Goal: Find contact information: Find contact information

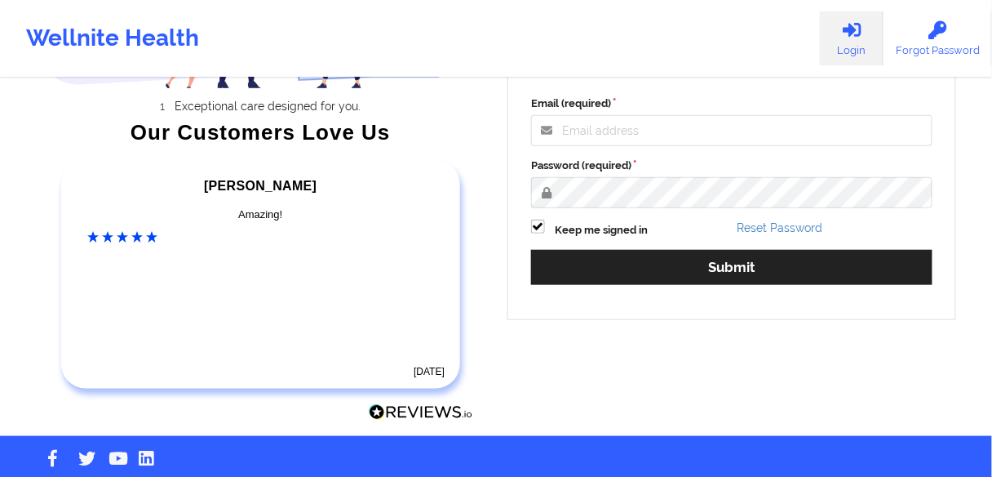
scroll to position [261, 0]
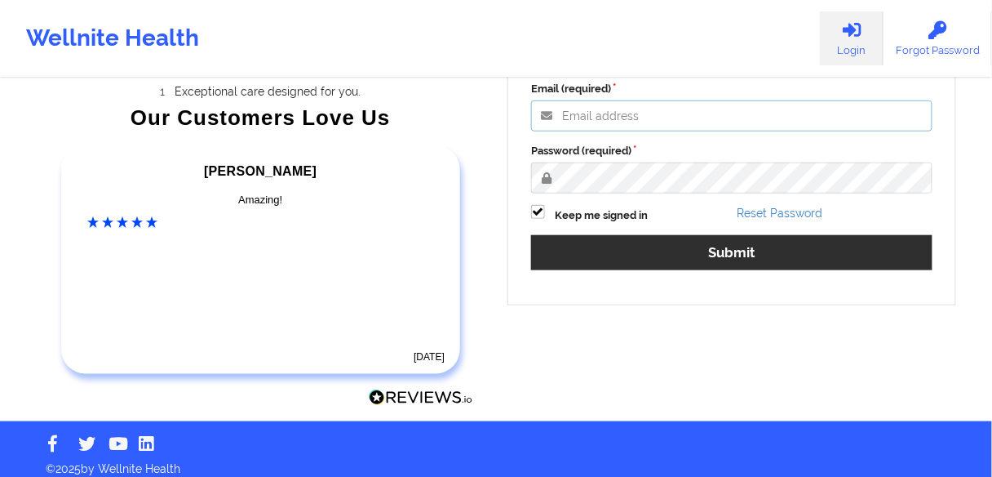
type input "[EMAIL_ADDRESS][PERSON_NAME][DOMAIN_NAME]"
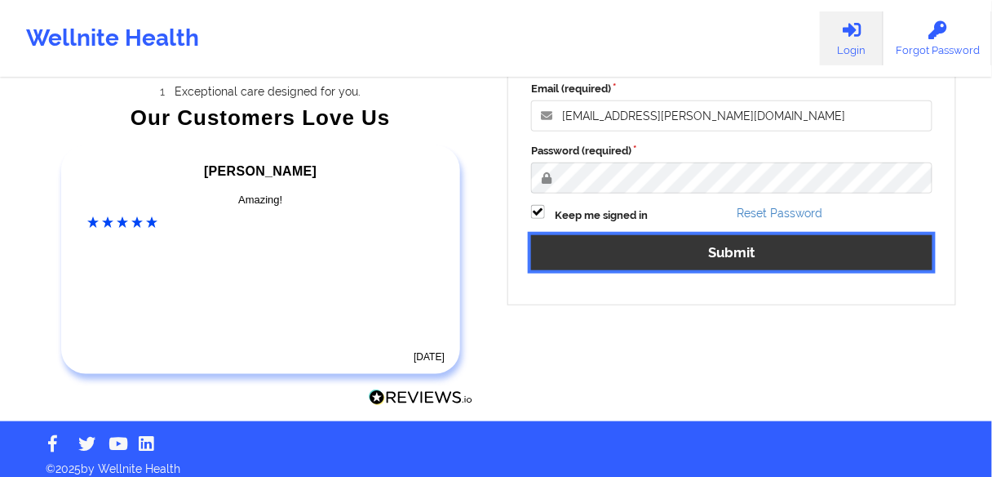
click at [635, 261] on button "Submit" at bounding box center [732, 252] width 402 height 35
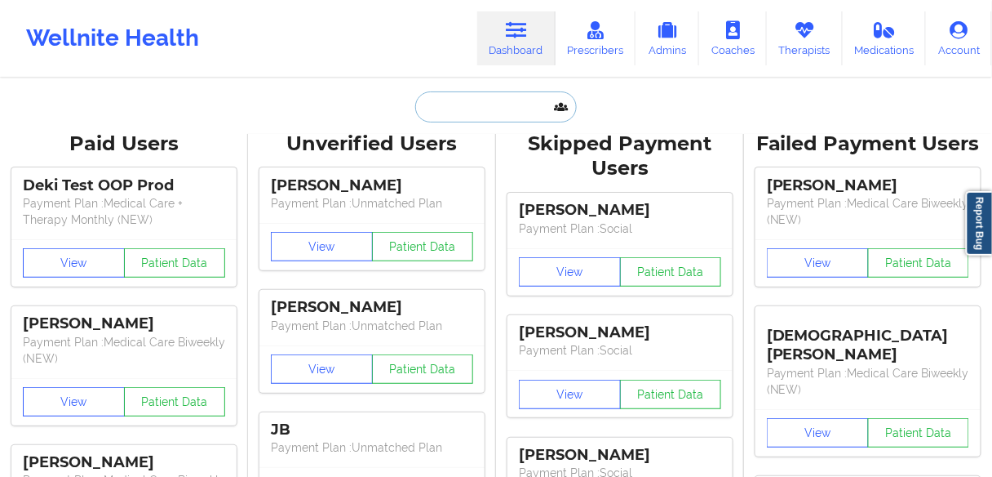
click at [511, 109] on input "text" at bounding box center [496, 106] width 162 height 31
paste input "[PERSON_NAME]"
type input "[PERSON_NAME]"
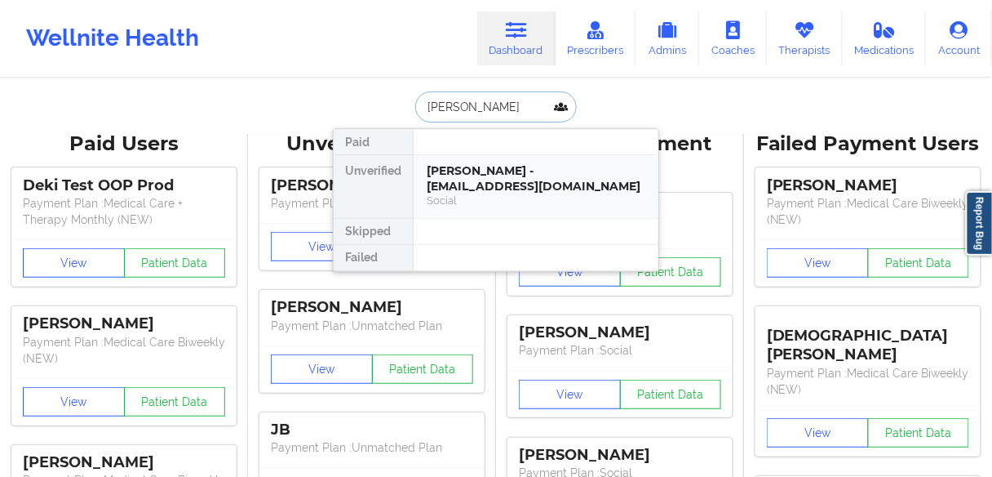
click at [486, 176] on div "[PERSON_NAME] - [EMAIL_ADDRESS][DOMAIN_NAME]" at bounding box center [536, 178] width 219 height 30
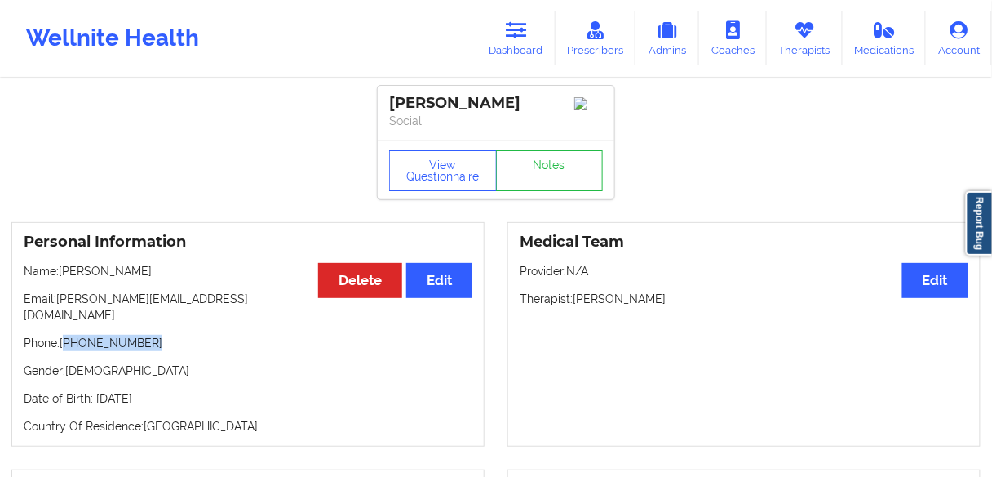
drag, startPoint x: 100, startPoint y: 322, endPoint x: 65, endPoint y: 328, distance: 34.7
click at [65, 335] on p "Phone: [PHONE_NUMBER]" at bounding box center [248, 343] width 449 height 16
copy p "[PHONE_NUMBER]"
click at [149, 335] on p "Phone: [PHONE_NUMBER]" at bounding box center [248, 343] width 449 height 16
drag, startPoint x: 152, startPoint y: 331, endPoint x: 65, endPoint y: 332, distance: 86.5
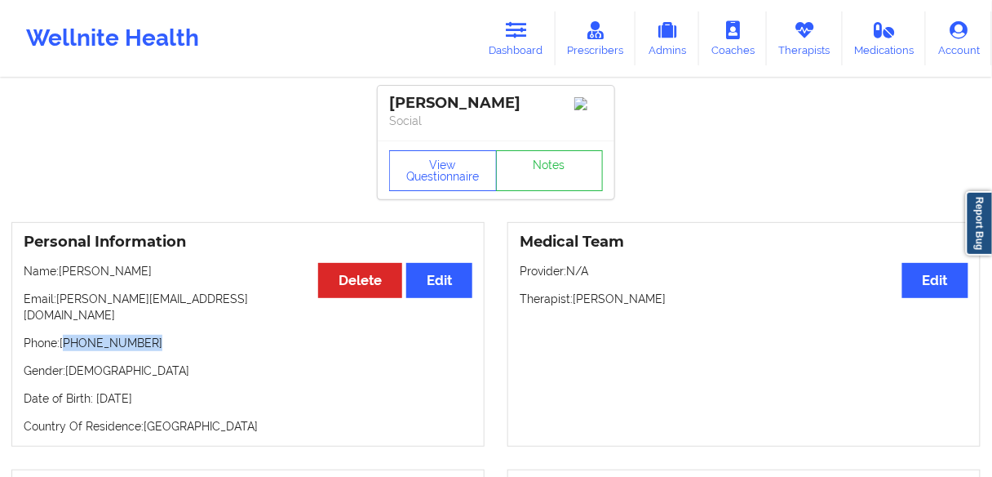
click at [65, 335] on p "Phone: [PHONE_NUMBER]" at bounding box center [248, 343] width 449 height 16
copy p "[PHONE_NUMBER]"
click at [535, 30] on link "Dashboard" at bounding box center [516, 38] width 78 height 54
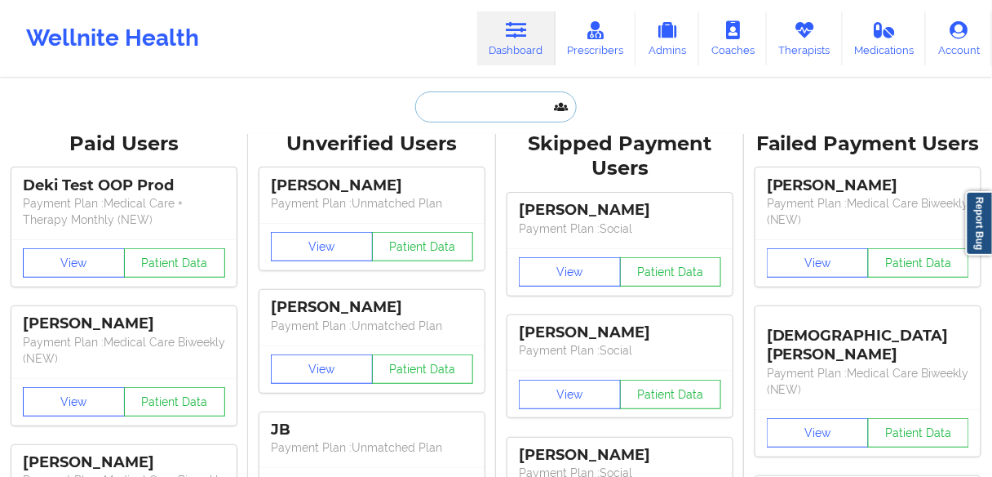
click at [476, 108] on input "text" at bounding box center [496, 106] width 162 height 31
paste input "[PERSON_NAME]"
type input "[PERSON_NAME]"
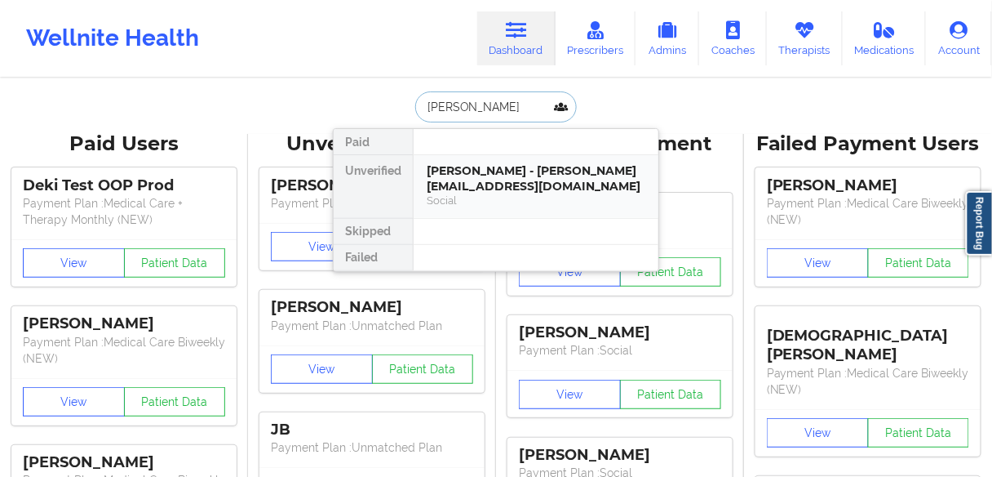
click at [470, 176] on div "[PERSON_NAME] - [PERSON_NAME][EMAIL_ADDRESS][DOMAIN_NAME]" at bounding box center [536, 178] width 219 height 30
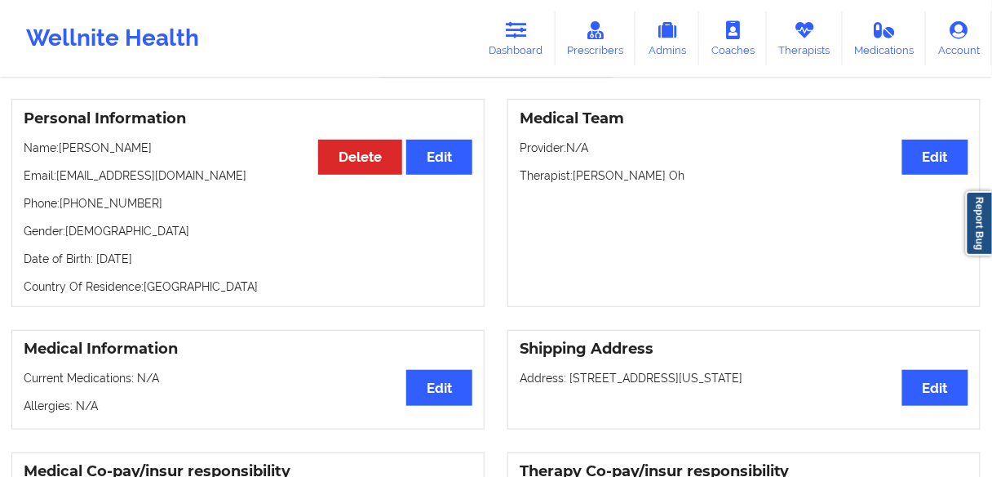
scroll to position [131, 0]
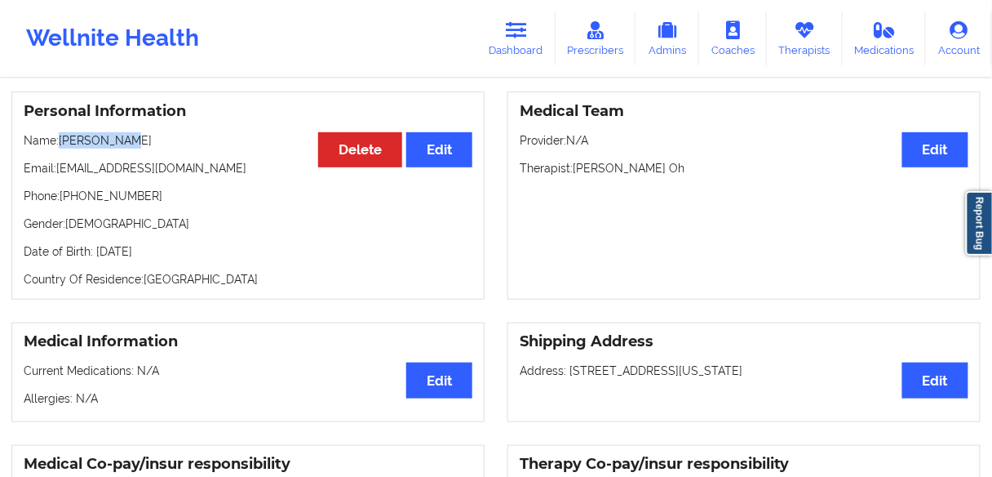
drag, startPoint x: 126, startPoint y: 143, endPoint x: 60, endPoint y: 143, distance: 65.3
click at [60, 143] on p "Name: [PERSON_NAME]" at bounding box center [248, 140] width 449 height 16
copy p "[PERSON_NAME]"
drag, startPoint x: 213, startPoint y: 174, endPoint x: 55, endPoint y: 171, distance: 157.5
click at [55, 171] on p "Email: [PERSON_NAME][EMAIL_ADDRESS][DOMAIN_NAME]" at bounding box center [248, 168] width 449 height 16
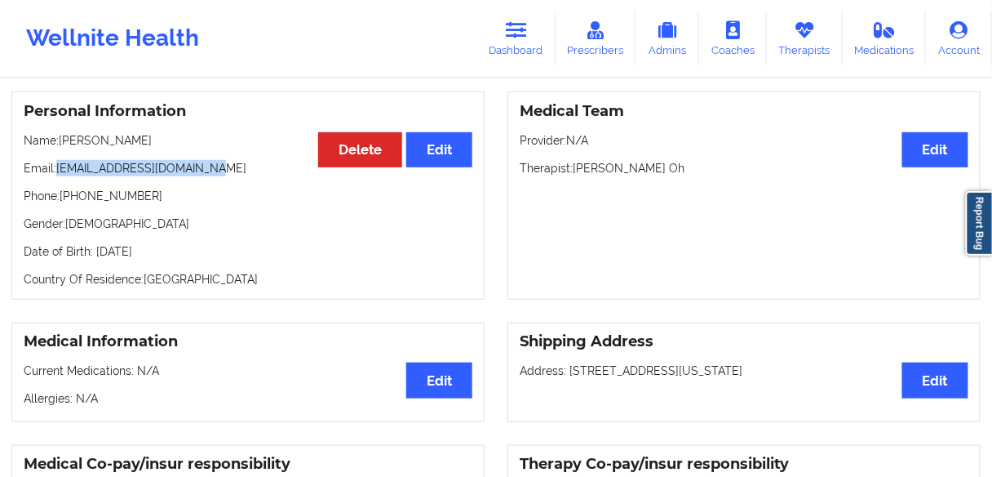
copy p "[EMAIL_ADDRESS][DOMAIN_NAME]"
drag, startPoint x: 157, startPoint y: 202, endPoint x: 66, endPoint y: 200, distance: 90.6
click at [66, 200] on p "Phone: [PHONE_NUMBER]" at bounding box center [248, 196] width 449 height 16
copy p "[PHONE_NUMBER]"
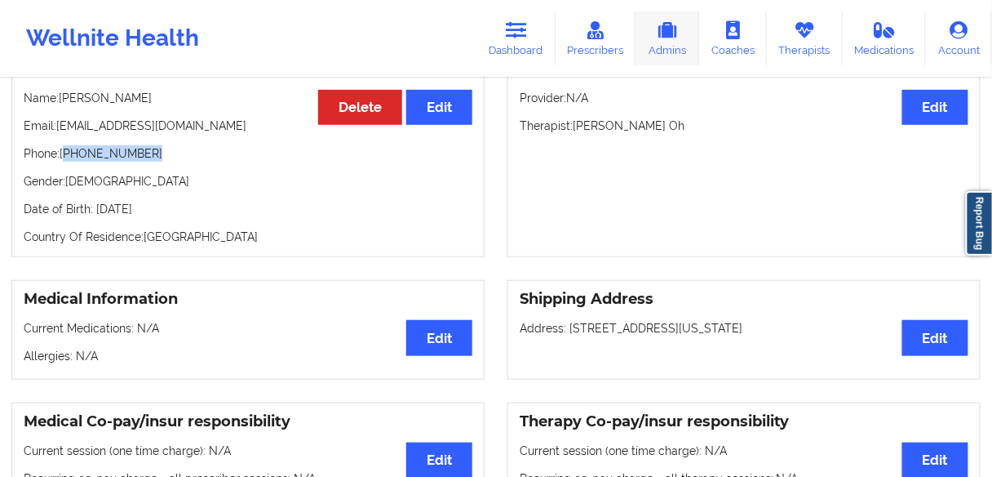
scroll to position [118, 0]
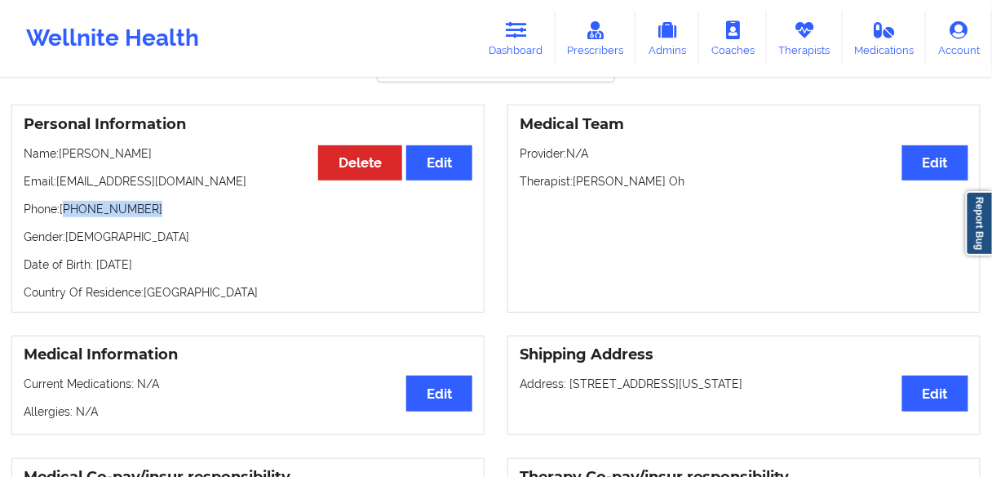
drag, startPoint x: 521, startPoint y: 41, endPoint x: 516, endPoint y: 67, distance: 26.7
click at [521, 41] on link "Dashboard" at bounding box center [516, 38] width 78 height 54
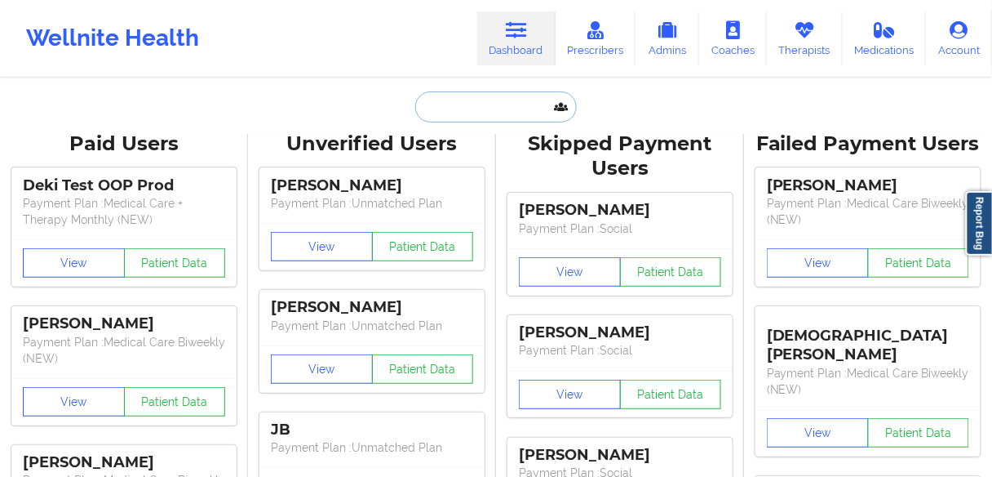
click at [503, 115] on input "text" at bounding box center [496, 106] width 162 height 31
paste input "[PERSON_NAME]"
type input "[PERSON_NAME]"
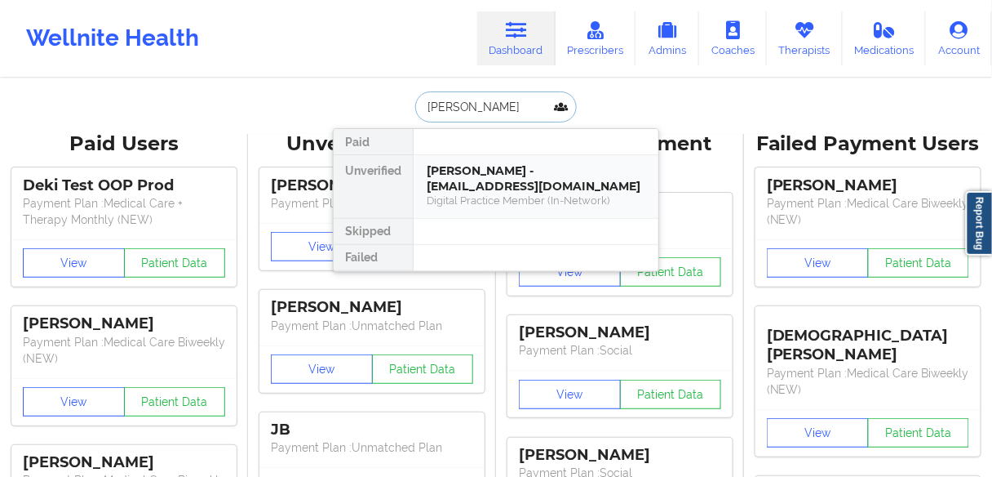
click at [464, 190] on div "[PERSON_NAME] - [EMAIL_ADDRESS][DOMAIN_NAME]" at bounding box center [536, 178] width 219 height 30
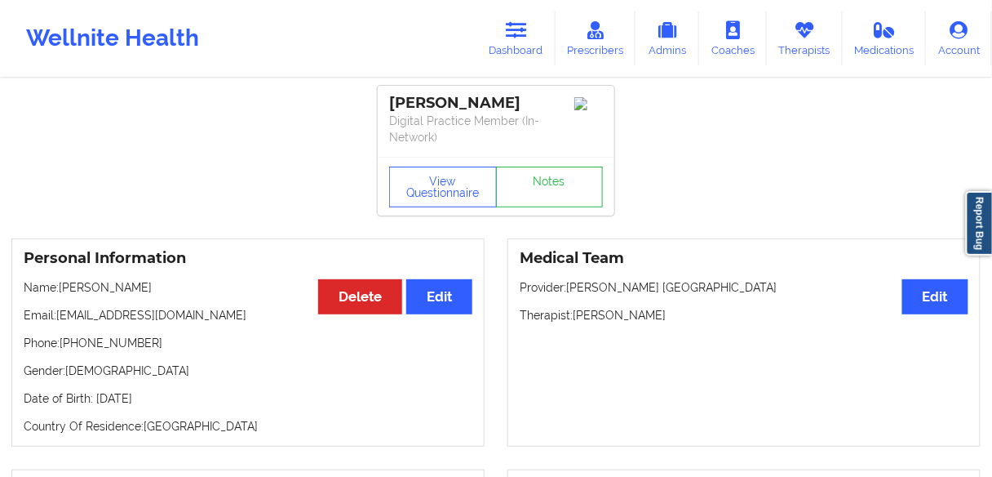
click at [120, 335] on p "Phone: [PHONE_NUMBER]" at bounding box center [248, 343] width 449 height 16
copy p "18626684511"
drag, startPoint x: 533, startPoint y: 54, endPoint x: 519, endPoint y: 67, distance: 19.1
click at [533, 54] on link "Dashboard" at bounding box center [516, 38] width 78 height 54
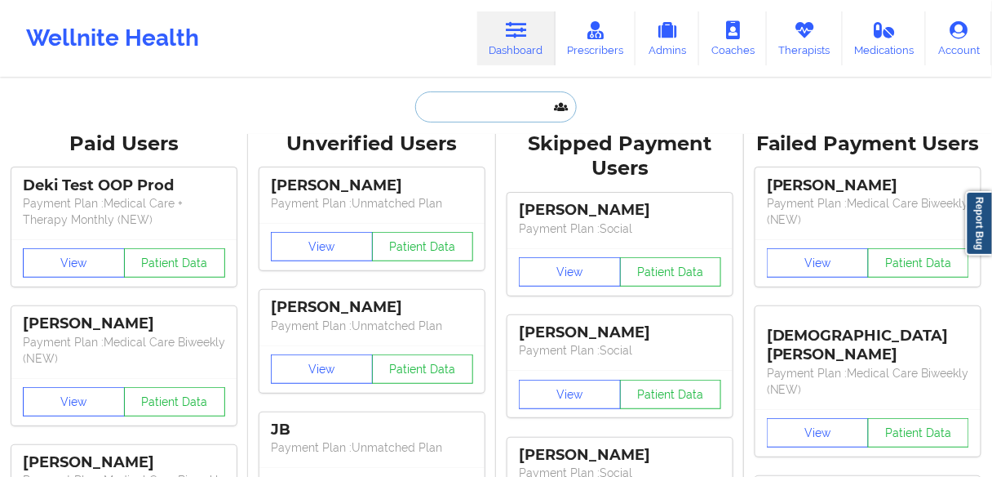
click at [466, 105] on input "text" at bounding box center [496, 106] width 162 height 31
paste input "[PERSON_NAME]"
type input "[PERSON_NAME]"
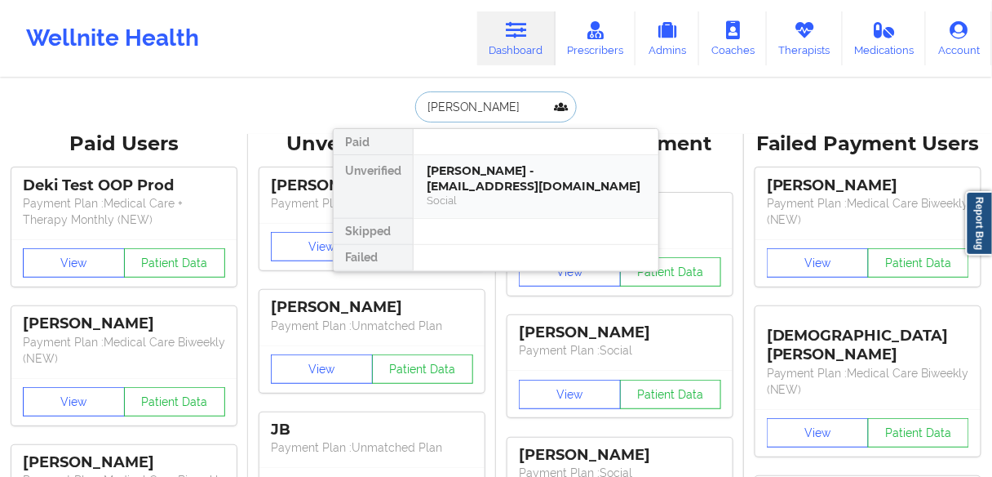
click at [465, 175] on div "[PERSON_NAME] - [EMAIL_ADDRESS][DOMAIN_NAME]" at bounding box center [536, 178] width 219 height 30
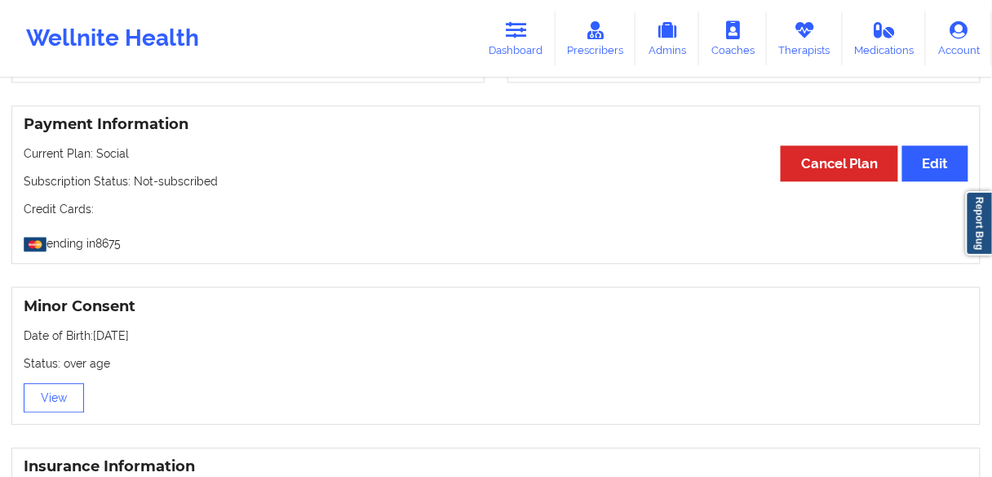
scroll to position [718, 0]
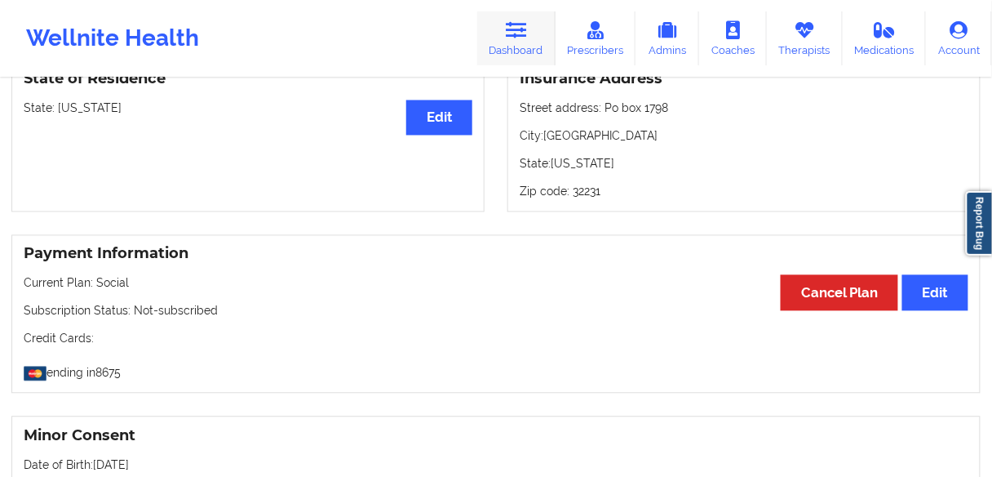
drag, startPoint x: 510, startPoint y: 23, endPoint x: 490, endPoint y: 39, distance: 26.1
click at [510, 23] on icon at bounding box center [516, 30] width 21 height 18
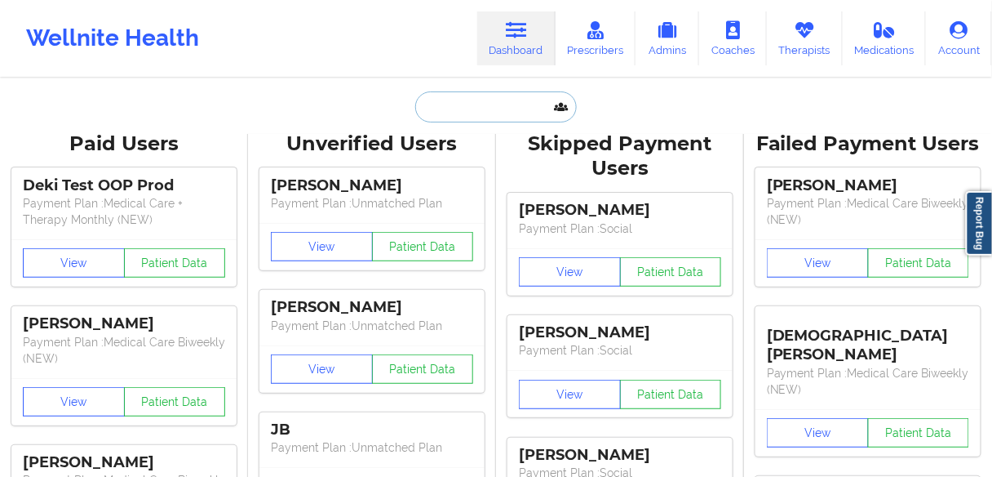
click at [433, 121] on input "text" at bounding box center [496, 106] width 162 height 31
paste input "[PERSON_NAME]"
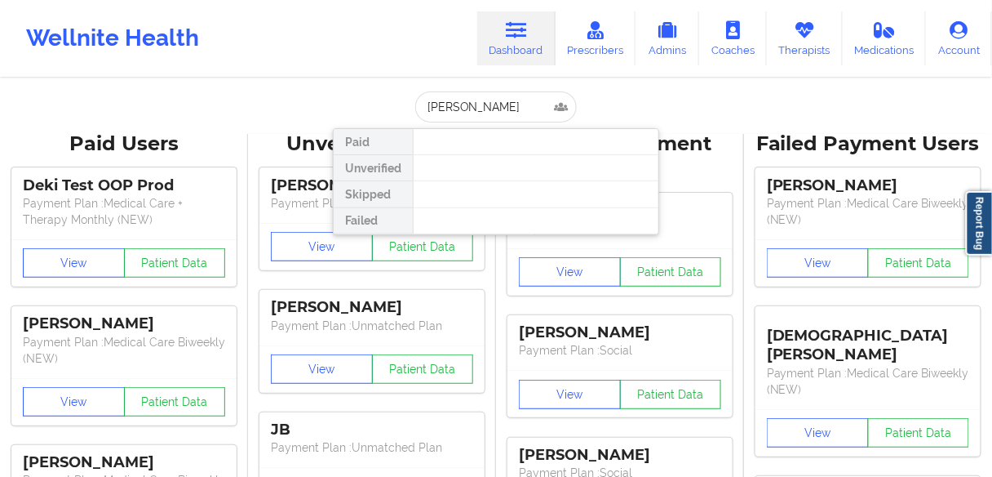
click at [474, 175] on div at bounding box center [536, 168] width 246 height 26
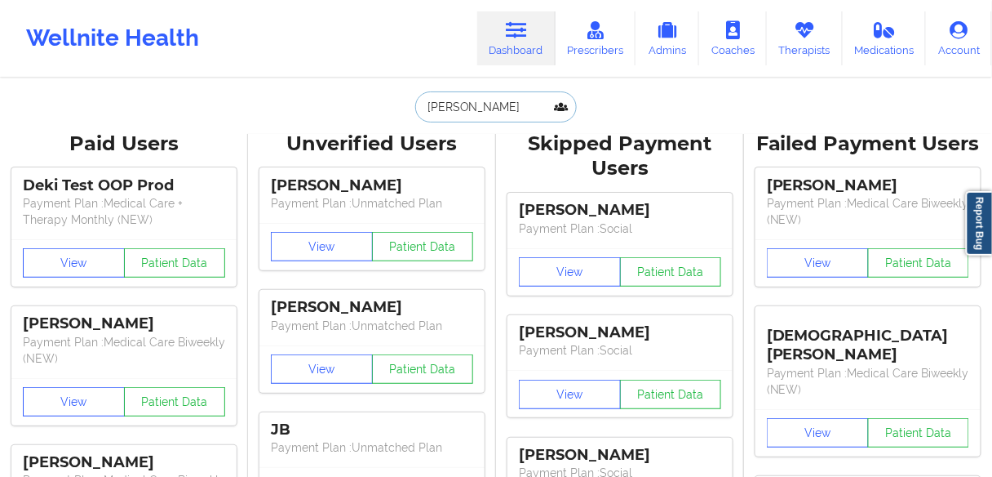
click at [520, 104] on input "[PERSON_NAME]" at bounding box center [496, 106] width 162 height 31
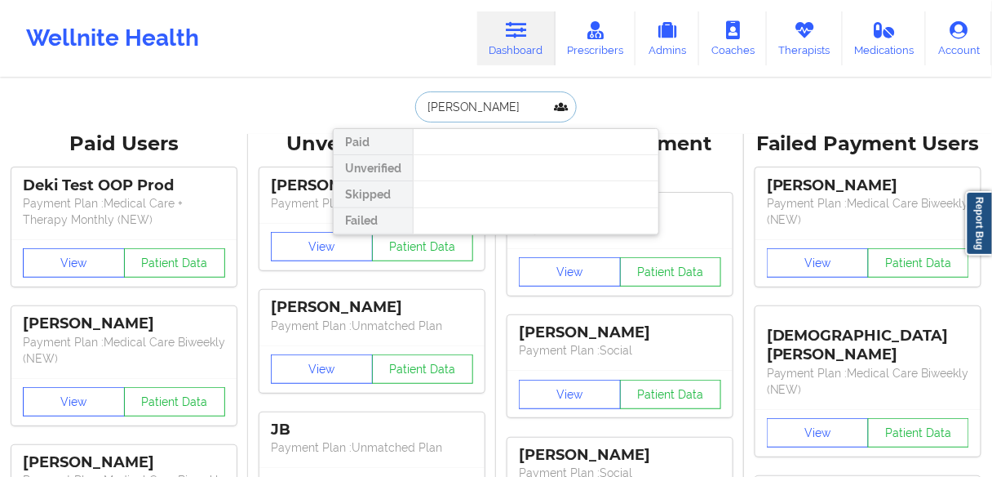
drag, startPoint x: 520, startPoint y: 104, endPoint x: 475, endPoint y: 106, distance: 44.9
click at [475, 106] on input "[PERSON_NAME]" at bounding box center [496, 106] width 162 height 31
click at [473, 104] on input "TRAVIAN" at bounding box center [496, 106] width 162 height 31
drag, startPoint x: 473, startPoint y: 104, endPoint x: 387, endPoint y: 105, distance: 86.5
click at [387, 105] on div "TRAVIAN Paid Unverified Skipped Failed" at bounding box center [496, 106] width 326 height 31
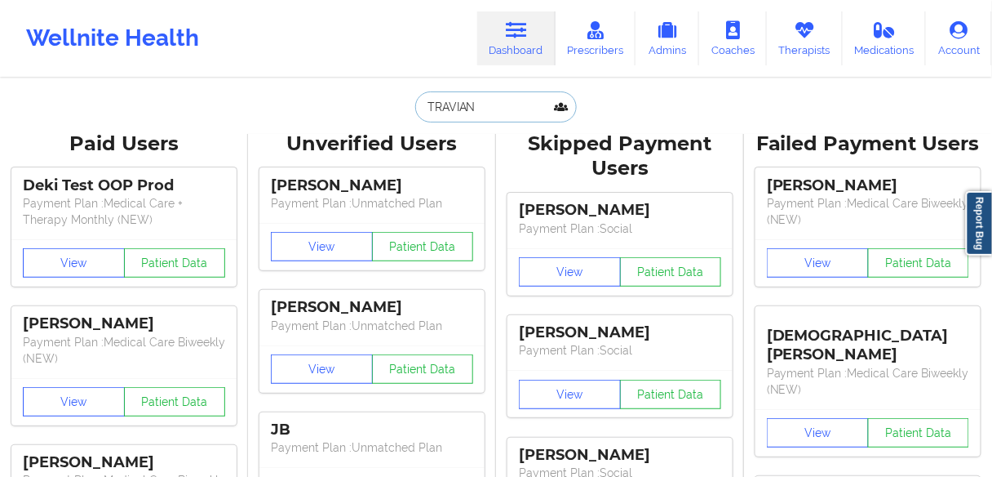
paste input "BROWN"
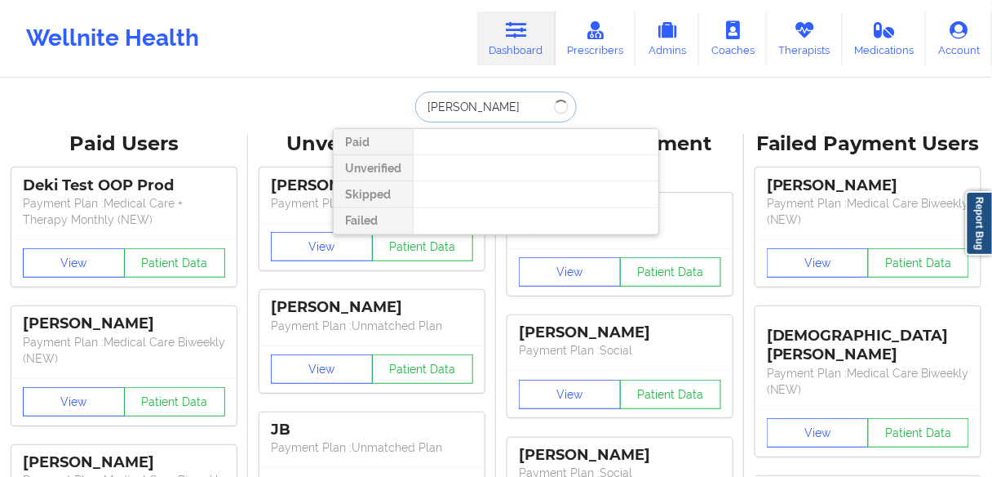
click at [472, 106] on input "[PERSON_NAME]" at bounding box center [496, 106] width 162 height 31
drag, startPoint x: 476, startPoint y: 106, endPoint x: 385, endPoint y: 92, distance: 91.6
click at [385, 92] on div "TRAVIAN BROWN Paid Unverified Skipped Failed" at bounding box center [496, 106] width 326 height 31
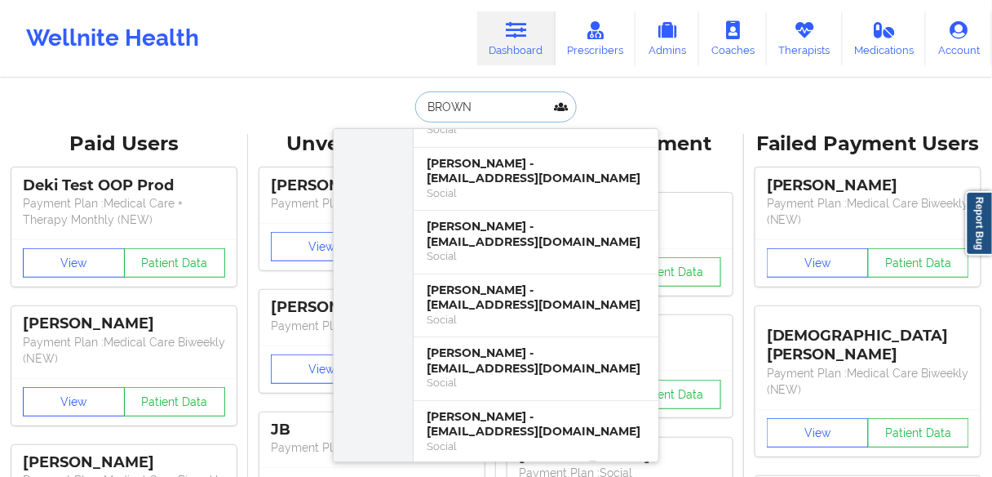
scroll to position [3003, 0]
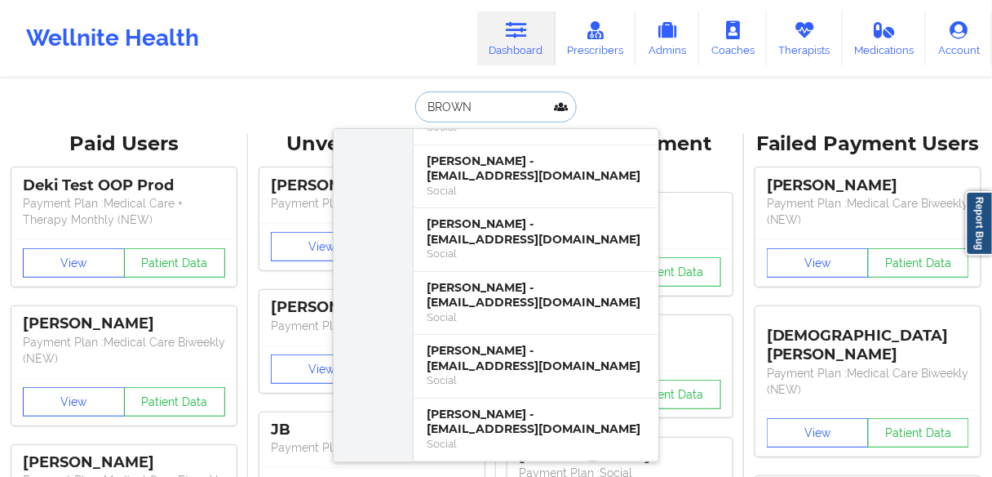
drag, startPoint x: 437, startPoint y: 109, endPoint x: 359, endPoint y: 109, distance: 77.5
click at [359, 109] on div "BROWN Paid [PERSON_NAME] - [EMAIL_ADDRESS][DOMAIN_NAME] Medical Care Biweekly (…" at bounding box center [496, 106] width 326 height 31
paste input "TRAVIA"
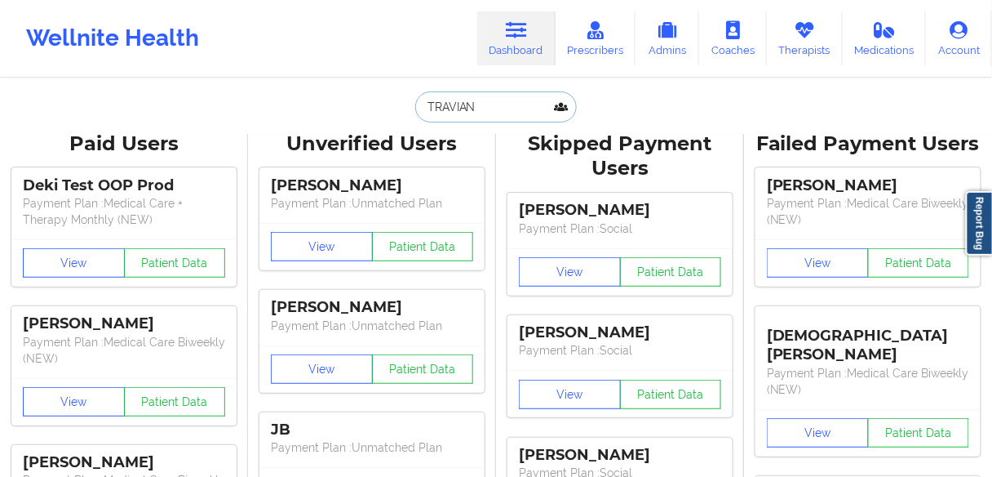
click at [498, 108] on input "TRAVIAN" at bounding box center [496, 106] width 162 height 31
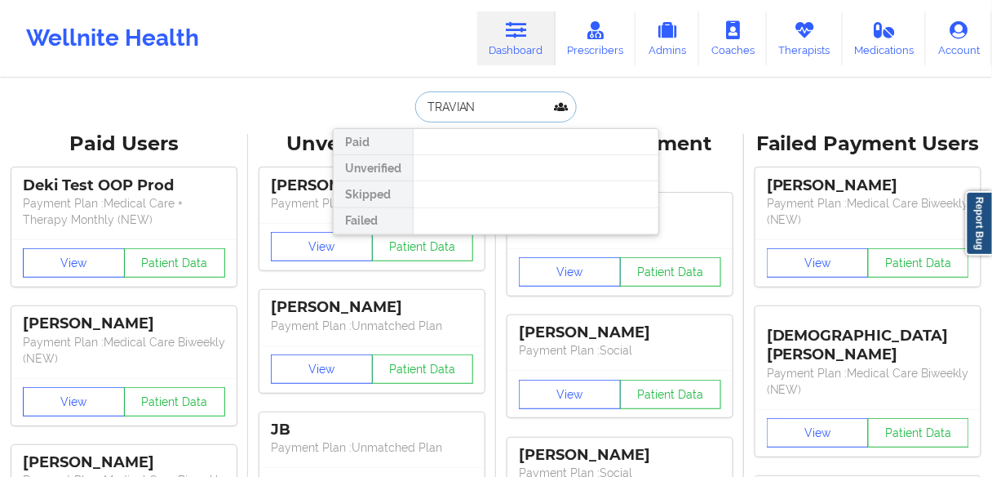
click at [497, 108] on input "TRAVIAN" at bounding box center [496, 106] width 162 height 31
paste input "[PERSON_NAME]"
type input "[PERSON_NAME]"
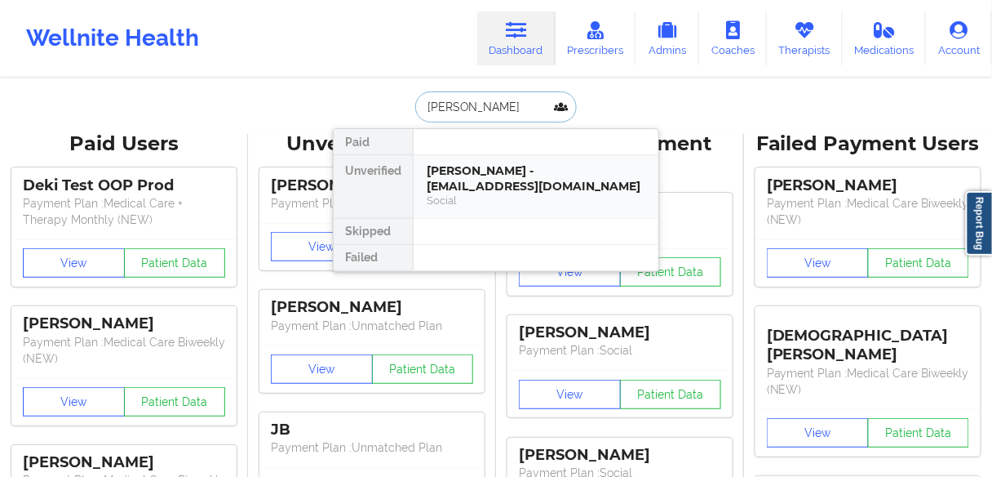
click at [451, 193] on div "Social" at bounding box center [536, 200] width 219 height 14
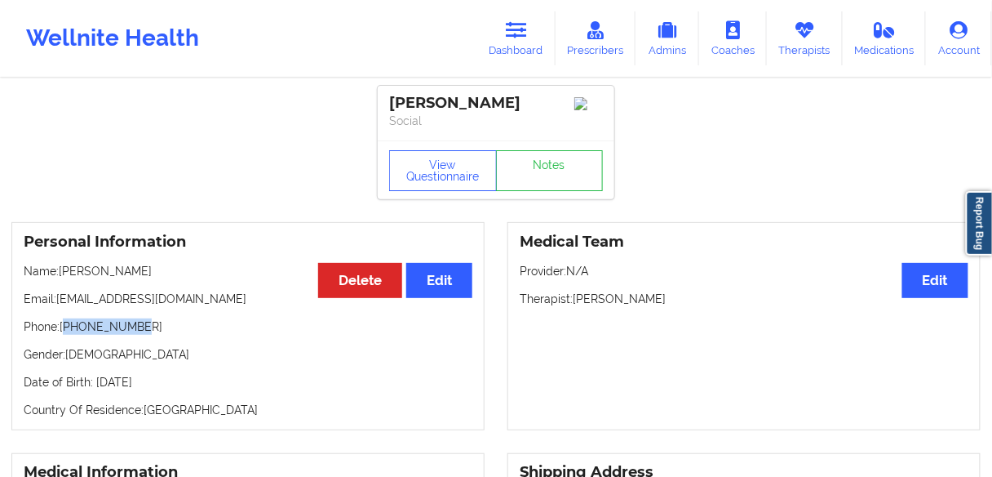
drag, startPoint x: 152, startPoint y: 332, endPoint x: 68, endPoint y: 331, distance: 84.1
click at [68, 331] on p "Phone: [PHONE_NUMBER]" at bounding box center [248, 326] width 449 height 16
copy p "19738498279"
click at [148, 335] on p "Phone: [PHONE_NUMBER]" at bounding box center [248, 326] width 449 height 16
click at [144, 334] on p "Phone: [PHONE_NUMBER]" at bounding box center [248, 326] width 449 height 16
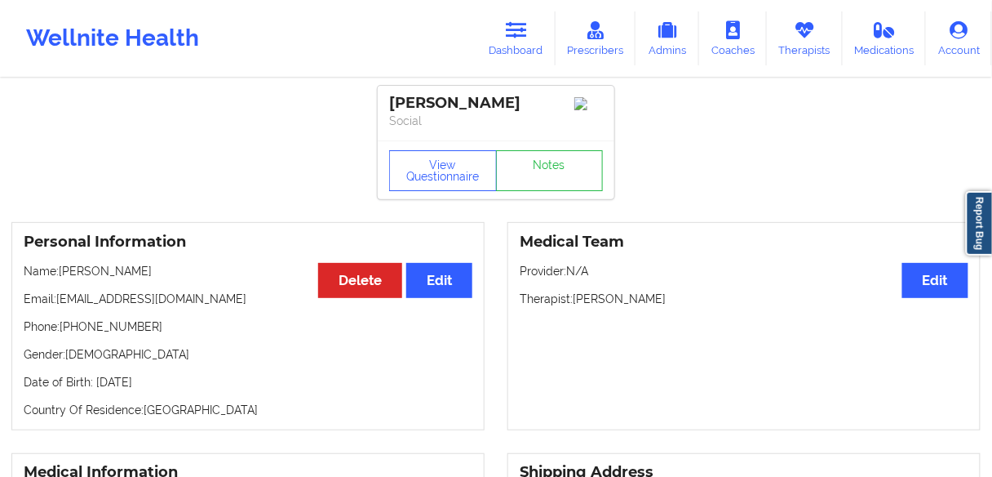
click at [93, 331] on p "Phone: [PHONE_NUMBER]" at bounding box center [248, 326] width 449 height 16
drag, startPoint x: 142, startPoint y: 331, endPoint x: 70, endPoint y: 327, distance: 71.9
click at [66, 329] on p "Phone: [PHONE_NUMBER]" at bounding box center [248, 326] width 449 height 16
copy p "19738498279"
drag, startPoint x: 511, startPoint y: 35, endPoint x: 488, endPoint y: 57, distance: 31.7
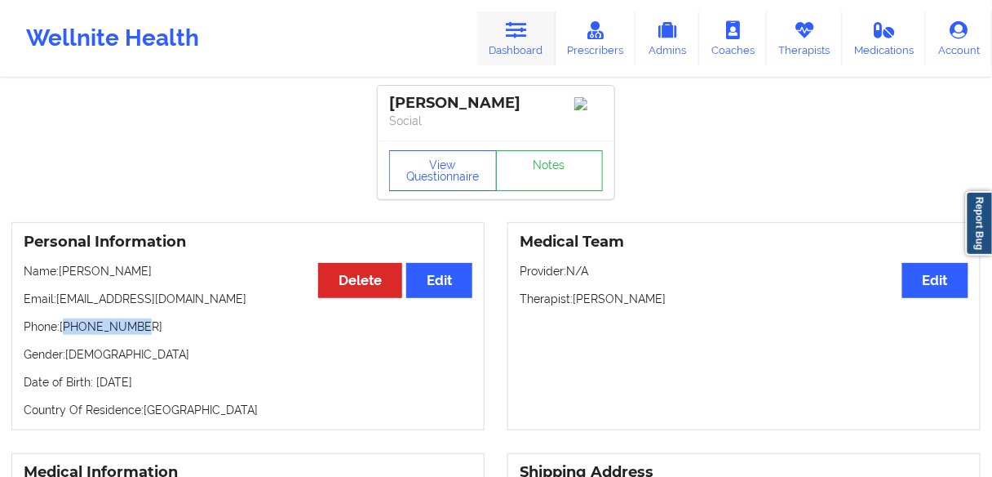
click at [511, 35] on icon at bounding box center [516, 30] width 21 height 18
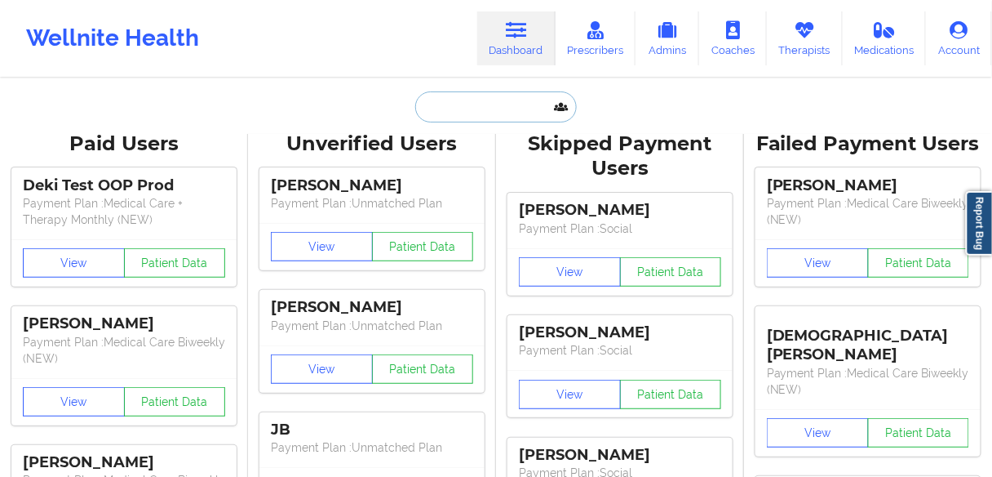
click at [454, 109] on input "text" at bounding box center [496, 106] width 162 height 31
paste input "NKOSINATHI MHLANGA"
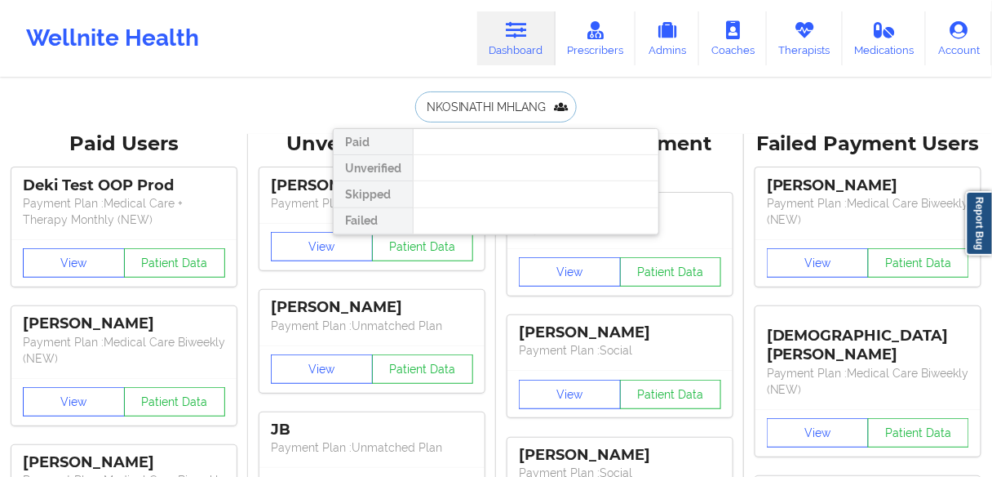
scroll to position [0, 1]
drag, startPoint x: 490, startPoint y: 104, endPoint x: 726, endPoint y: 111, distance: 236.8
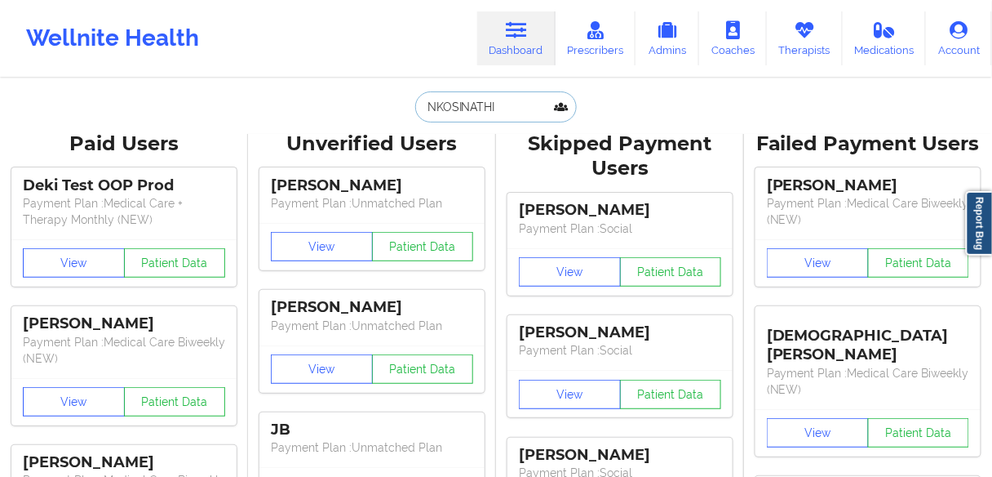
scroll to position [0, 0]
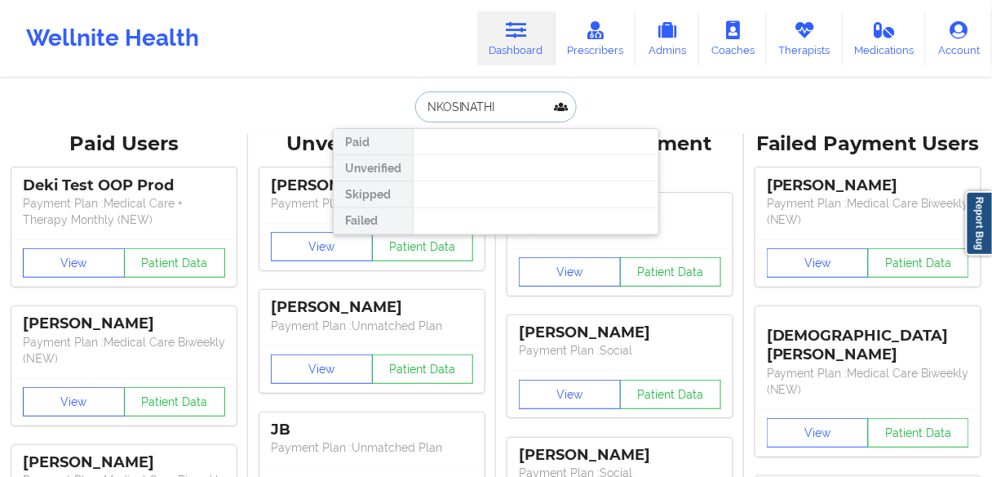
drag, startPoint x: 499, startPoint y: 104, endPoint x: 371, endPoint y: 103, distance: 128.1
click at [371, 103] on div "NKOSINATHI Paid Unverified Skipped Failed" at bounding box center [496, 106] width 326 height 31
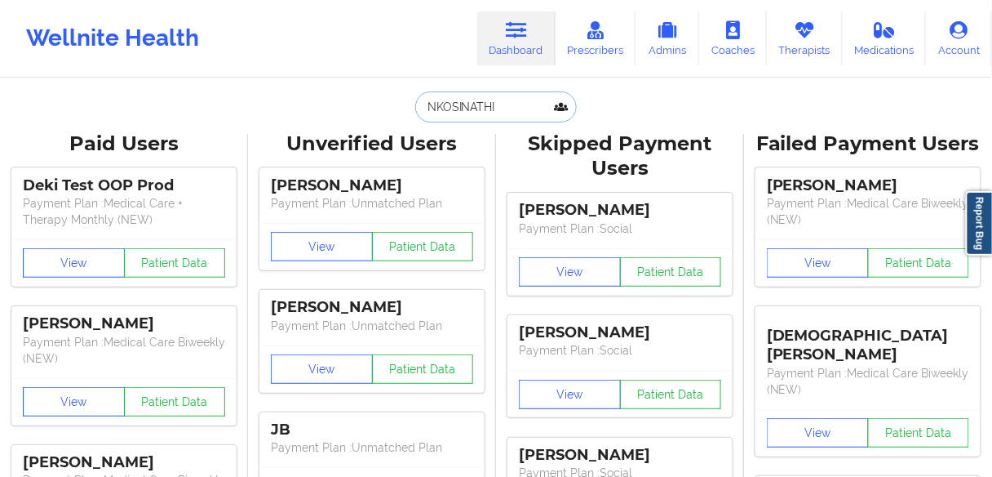
click at [513, 121] on input "NKOSINATHI" at bounding box center [496, 106] width 162 height 31
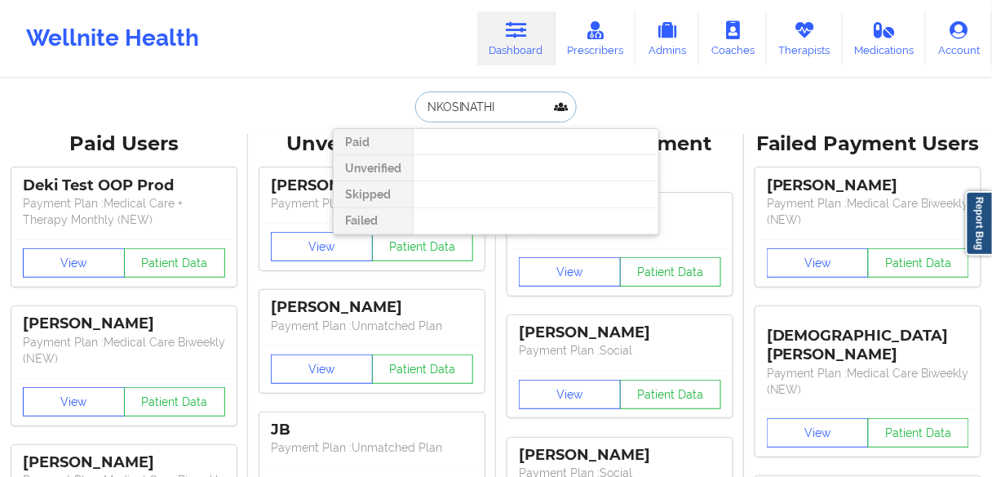
drag, startPoint x: 511, startPoint y: 108, endPoint x: 368, endPoint y: 91, distance: 143.7
click at [368, 91] on div "NKOSINATHI Paid Unverified Skipped Failed" at bounding box center [496, 106] width 326 height 31
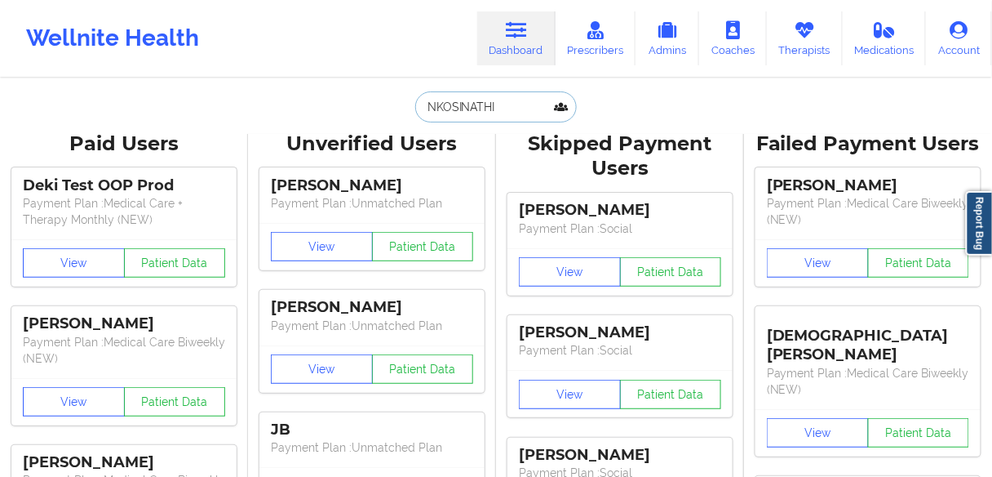
paste input "MHLANGA"
type input "MHLANGA"
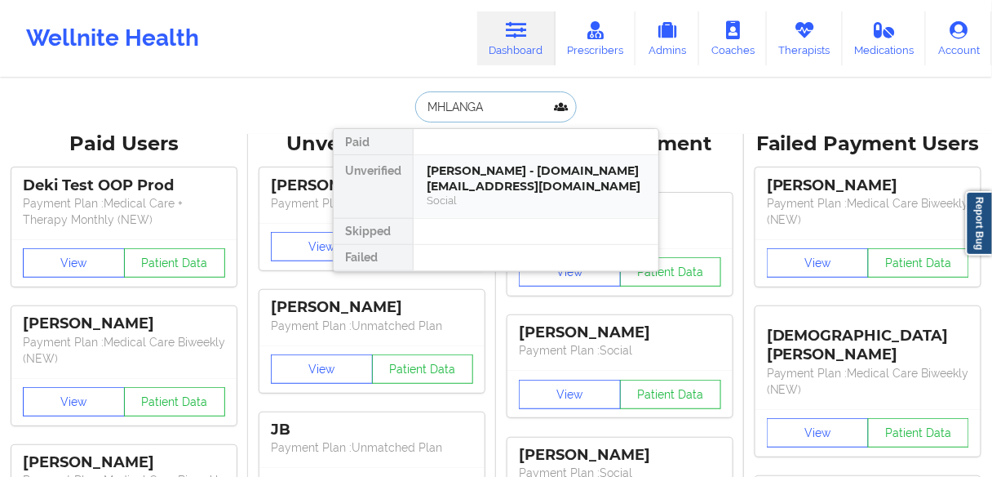
click at [466, 177] on div "[PERSON_NAME] - [DOMAIN_NAME][EMAIL_ADDRESS][DOMAIN_NAME]" at bounding box center [536, 178] width 219 height 30
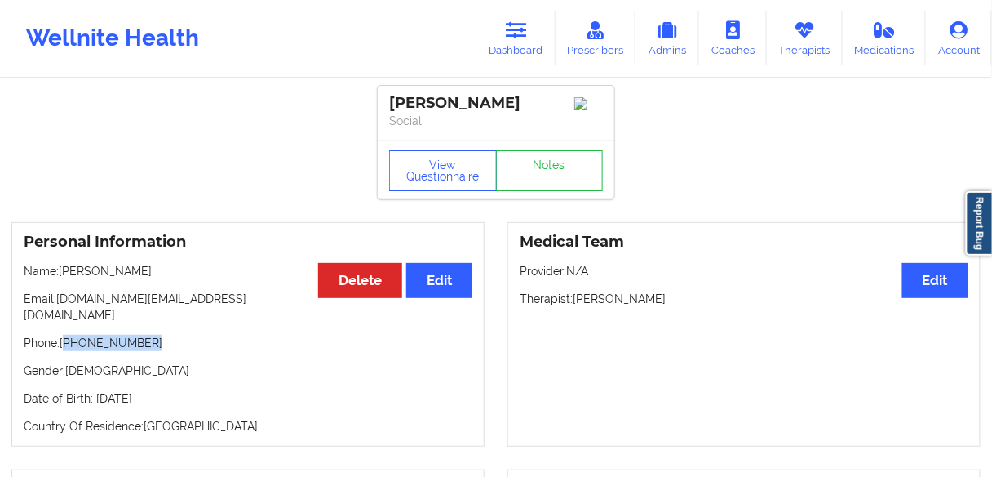
drag, startPoint x: 151, startPoint y: 335, endPoint x: 67, endPoint y: 330, distance: 84.2
click at [67, 335] on p "Phone: [PHONE_NUMBER]" at bounding box center [248, 343] width 449 height 16
copy p "[PHONE_NUMBER]"
click at [512, 53] on link "Dashboard" at bounding box center [516, 38] width 78 height 54
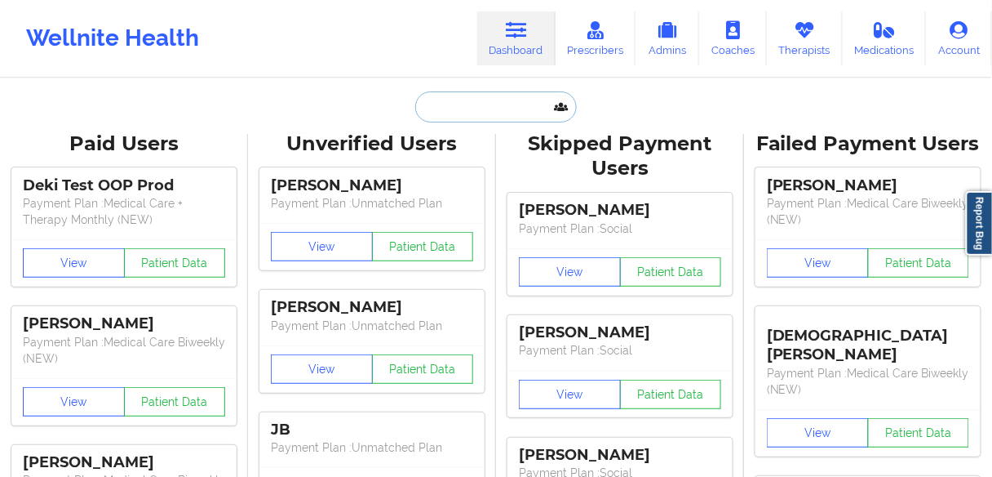
click at [461, 109] on input "text" at bounding box center [496, 106] width 162 height 31
paste input "[PERSON_NAME]"
type input "[PERSON_NAME]"
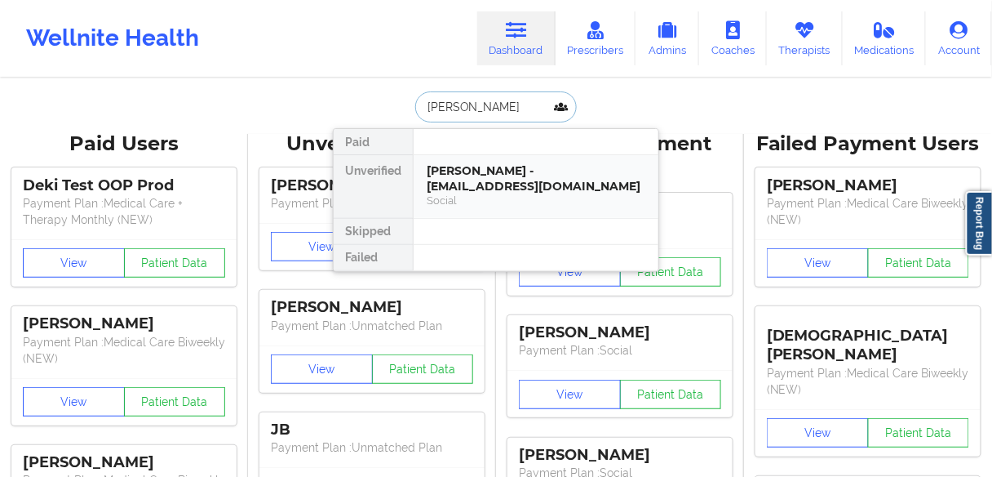
click at [439, 185] on div "[PERSON_NAME] - [EMAIL_ADDRESS][DOMAIN_NAME]" at bounding box center [536, 178] width 219 height 30
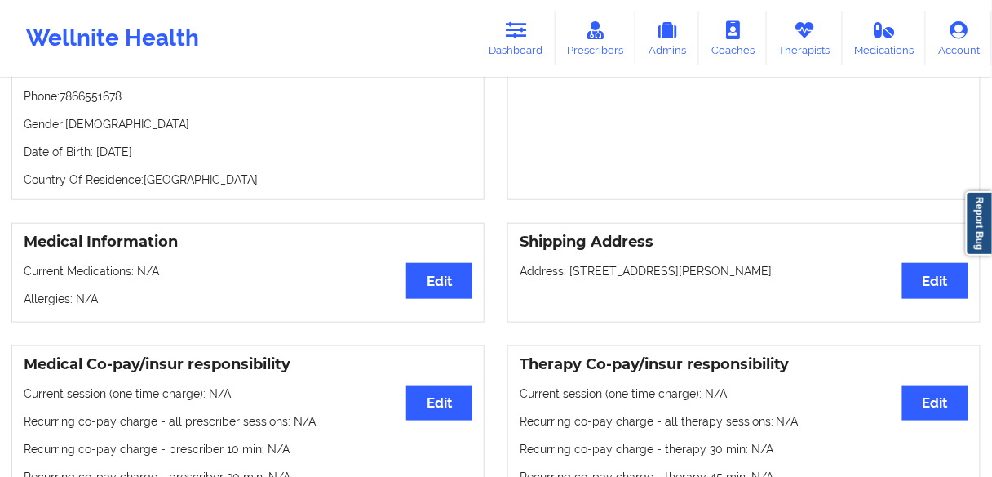
scroll to position [183, 0]
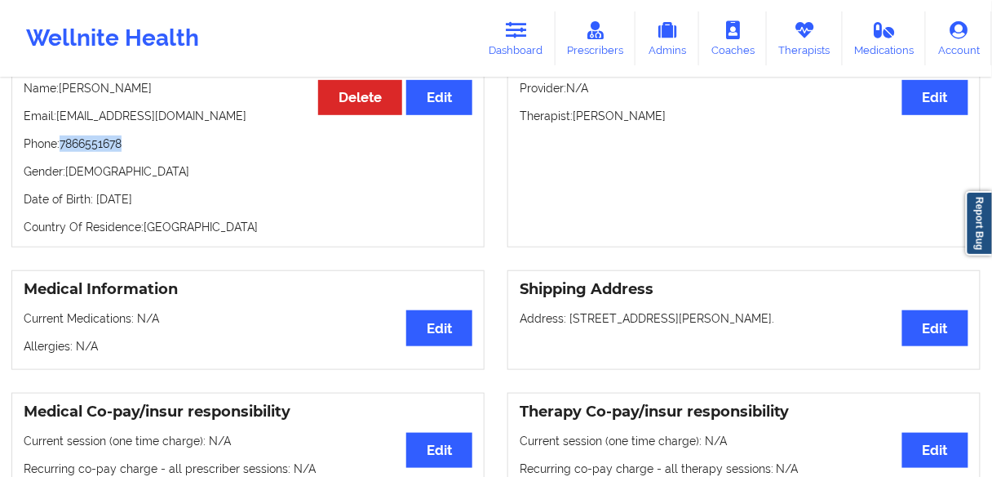
drag, startPoint x: 134, startPoint y: 145, endPoint x: 64, endPoint y: 147, distance: 70.2
click at [64, 147] on p "Phone: [PHONE_NUMBER]" at bounding box center [248, 143] width 449 height 16
copy p "7866551678"
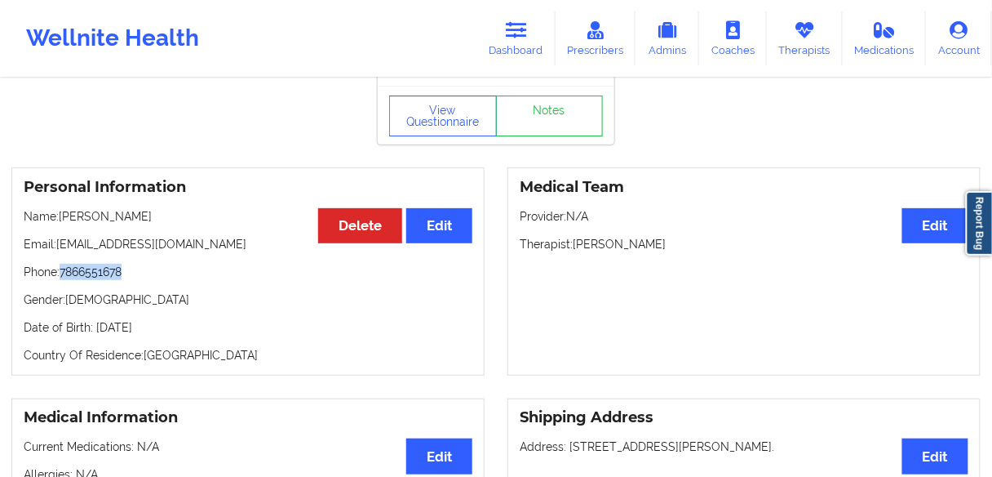
scroll to position [52, 0]
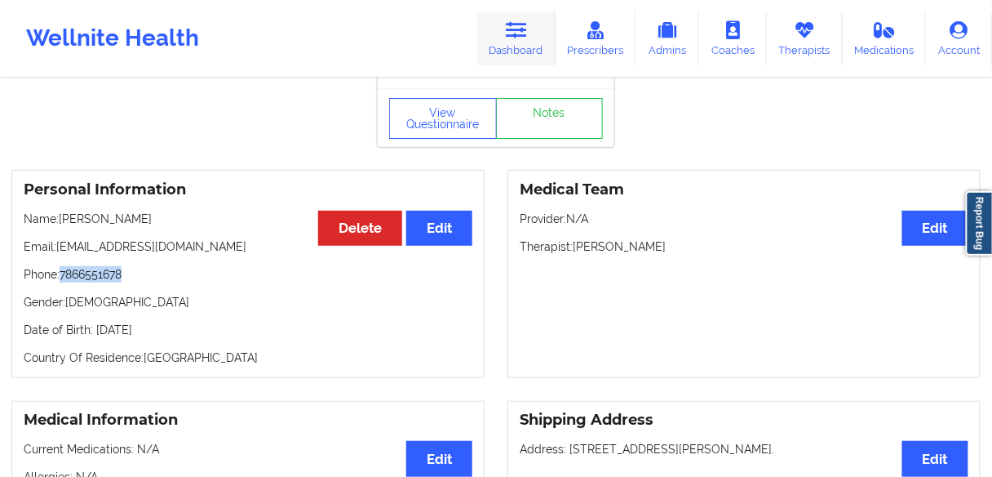
drag, startPoint x: 497, startPoint y: 51, endPoint x: 517, endPoint y: 55, distance: 21.0
click at [498, 51] on link "Dashboard" at bounding box center [516, 38] width 78 height 54
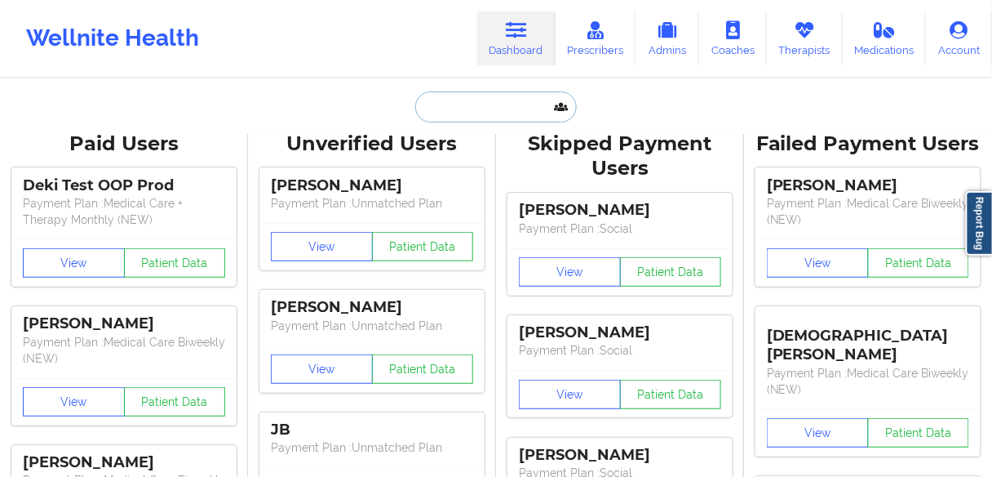
click at [476, 109] on input "text" at bounding box center [496, 106] width 162 height 31
paste input "[PERSON_NAME]"
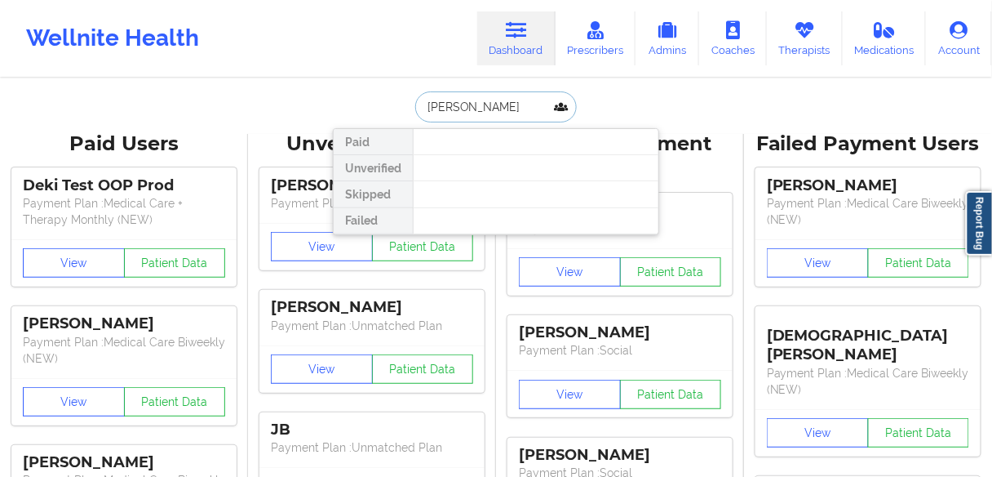
drag, startPoint x: 461, startPoint y: 102, endPoint x: 440, endPoint y: 101, distance: 21.2
click at [440, 101] on input "[PERSON_NAME]" at bounding box center [496, 106] width 162 height 31
click at [452, 111] on input "[PERSON_NAME]" at bounding box center [496, 106] width 162 height 31
drag, startPoint x: 459, startPoint y: 104, endPoint x: 393, endPoint y: 95, distance: 66.6
click at [393, 95] on div "[PERSON_NAME] Paid Unverified Skipped Failed" at bounding box center [496, 106] width 326 height 31
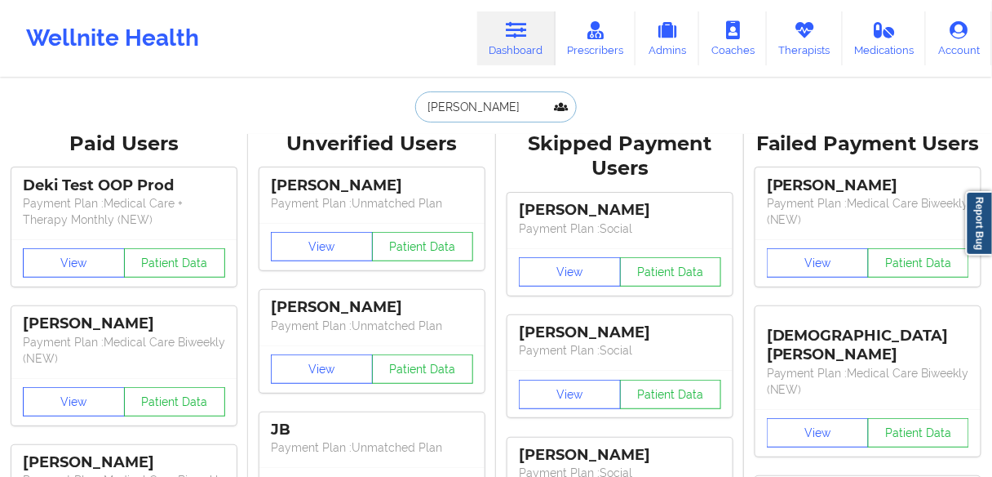
type input "[PERSON_NAME]"
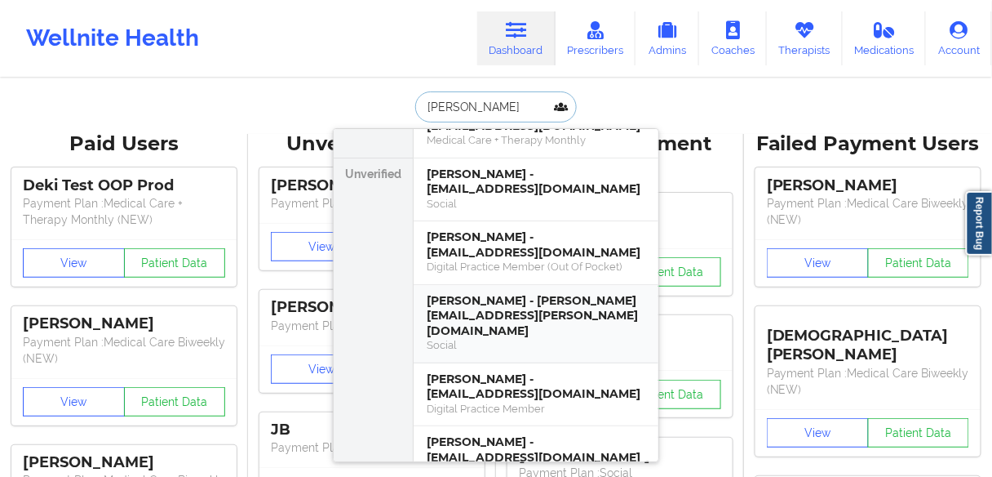
scroll to position [65, 0]
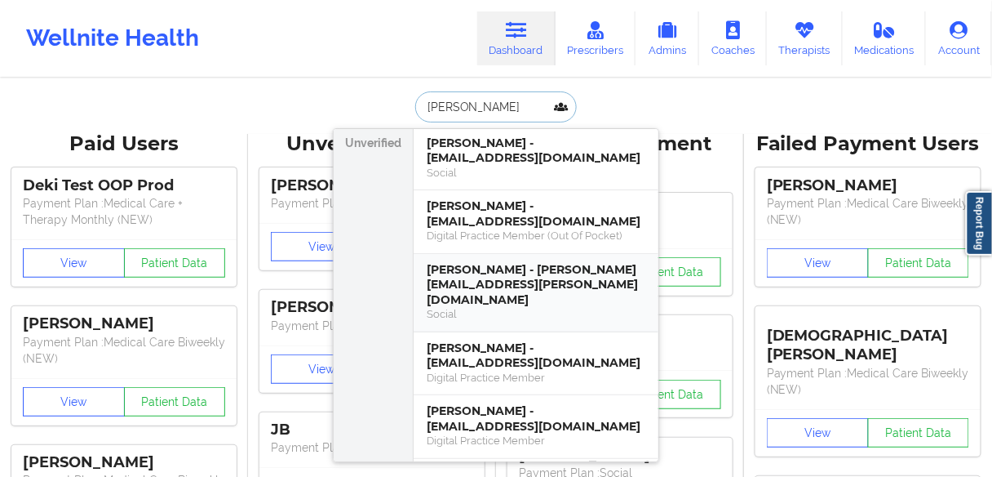
click at [506, 286] on div "[PERSON_NAME] - [PERSON_NAME][EMAIL_ADDRESS][PERSON_NAME][DOMAIN_NAME]" at bounding box center [536, 285] width 219 height 46
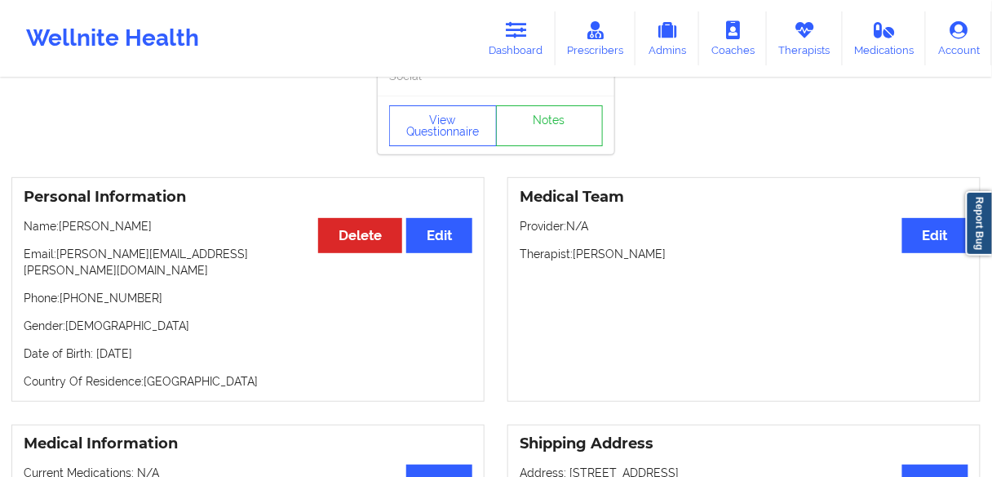
scroll to position [131, 0]
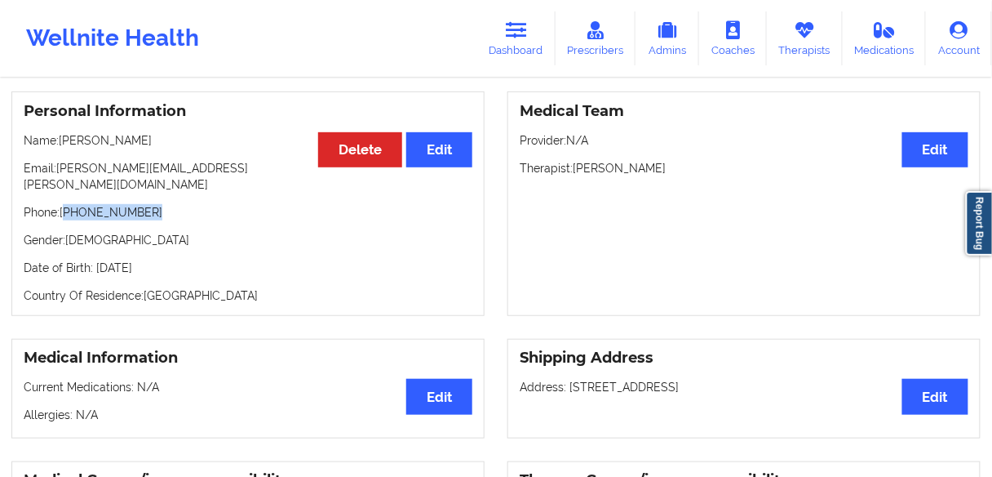
drag, startPoint x: 118, startPoint y: 200, endPoint x: 65, endPoint y: 200, distance: 53.0
click at [65, 204] on p "Phone: [PHONE_NUMBER]" at bounding box center [248, 212] width 449 height 16
click at [517, 42] on link "Dashboard" at bounding box center [516, 38] width 78 height 54
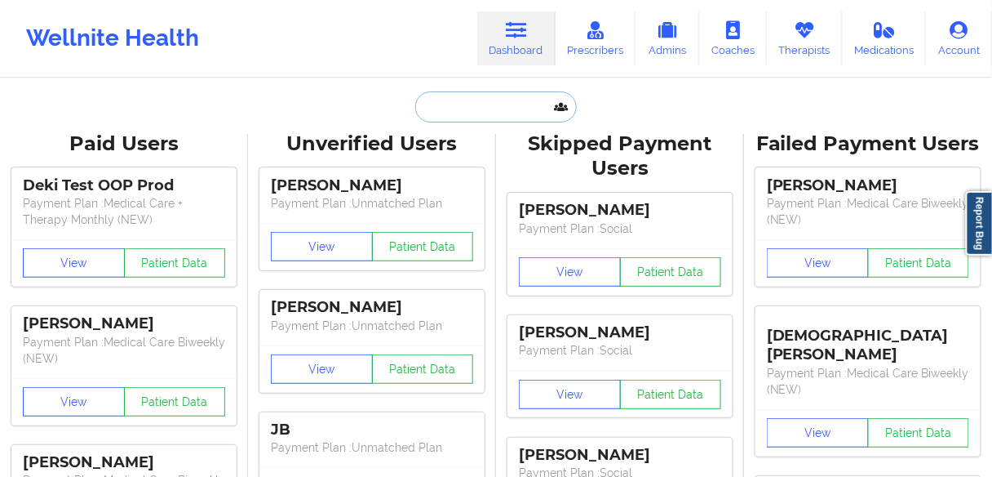
click at [452, 104] on input "text" at bounding box center [496, 106] width 162 height 31
paste input "[PERSON_NAME]"
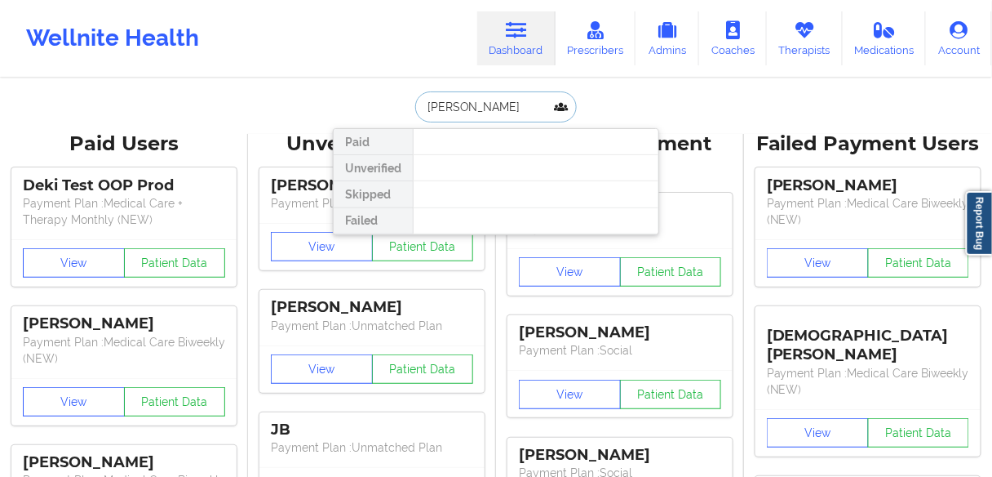
drag, startPoint x: 480, startPoint y: 105, endPoint x: 383, endPoint y: 98, distance: 97.4
click at [383, 98] on div "[PERSON_NAME] Unverified Skipped Failed" at bounding box center [496, 106] width 326 height 31
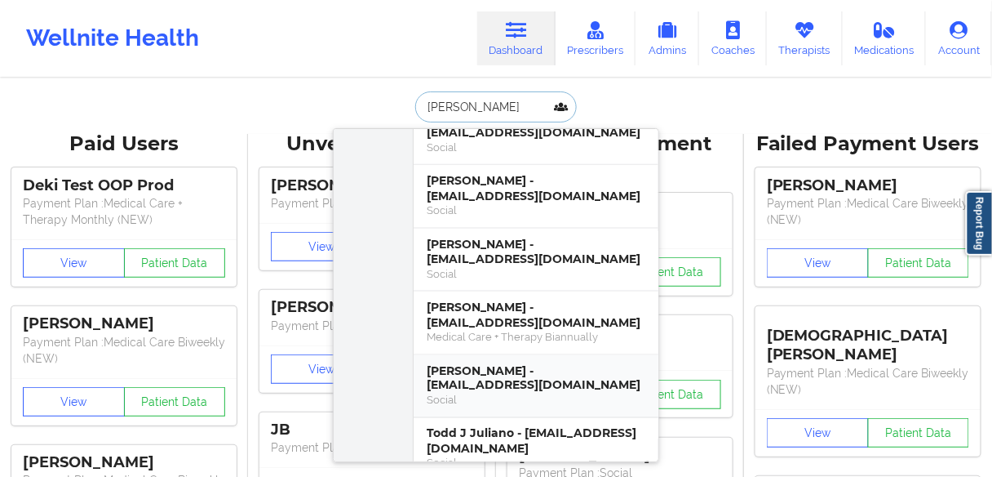
scroll to position [3649, 0]
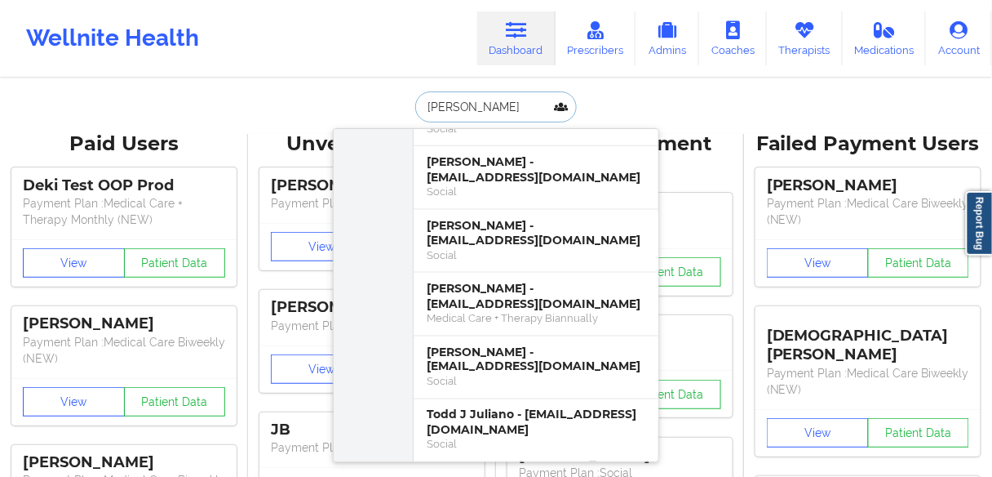
drag, startPoint x: 483, startPoint y: 97, endPoint x: 396, endPoint y: 104, distance: 87.6
click at [396, 104] on div "[PERSON_NAME] [PERSON_NAME] - [EMAIL_ADDRESS][DOMAIN_NAME] Therapy Monthly (NEW…" at bounding box center [496, 106] width 326 height 31
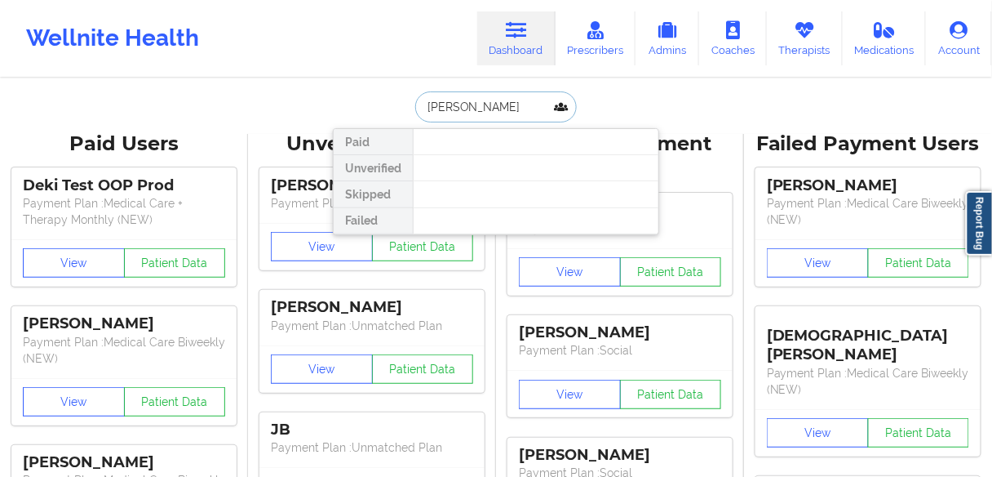
scroll to position [0, 0]
type input "j"
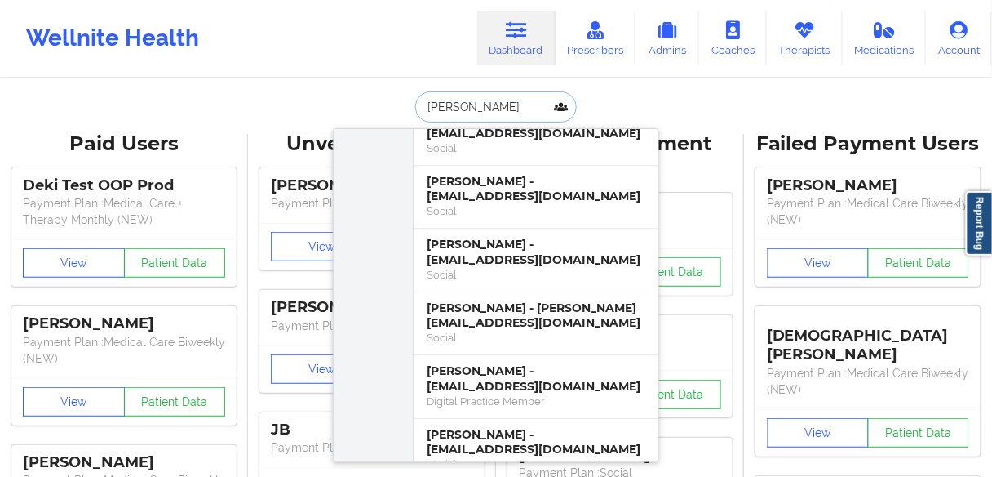
scroll to position [8879, 0]
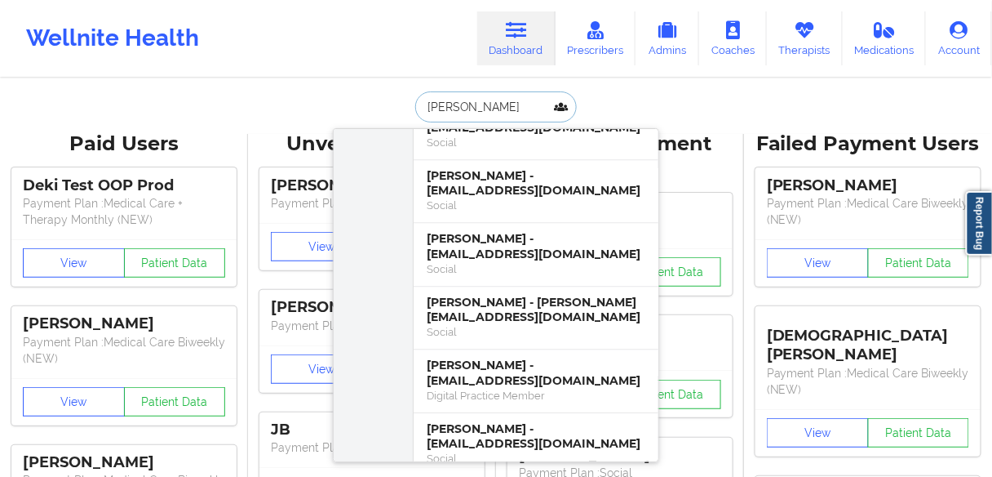
drag, startPoint x: 474, startPoint y: 106, endPoint x: 366, endPoint y: 106, distance: 108.5
click at [366, 106] on div "[PERSON_NAME] [PERSON_NAME] - [PERSON_NAME][EMAIL_ADDRESS][DOMAIN_NAME] Medical…" at bounding box center [496, 106] width 326 height 31
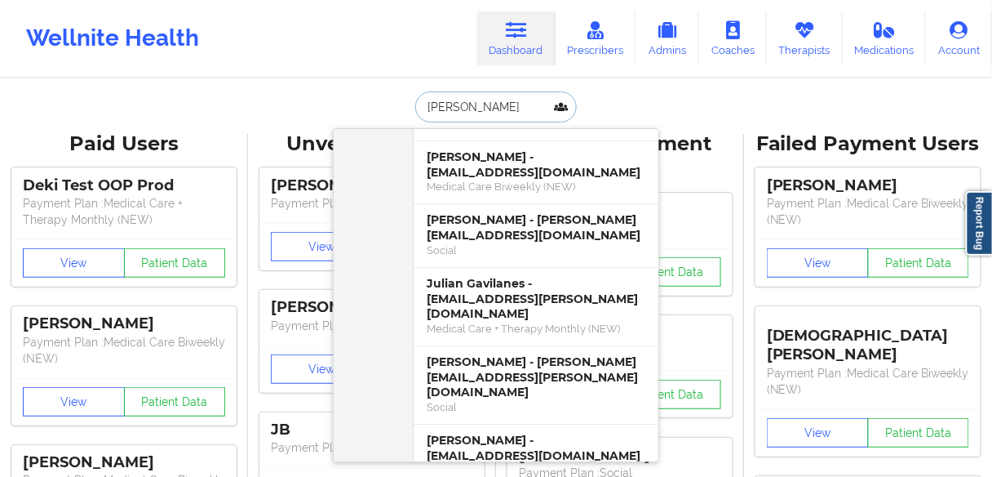
scroll to position [2606, 0]
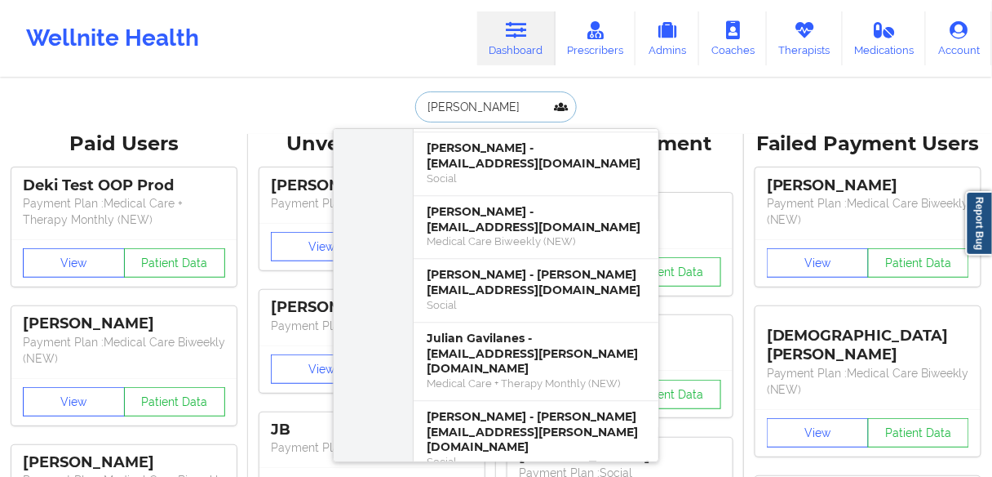
drag, startPoint x: 470, startPoint y: 108, endPoint x: 284, endPoint y: 95, distance: 186.5
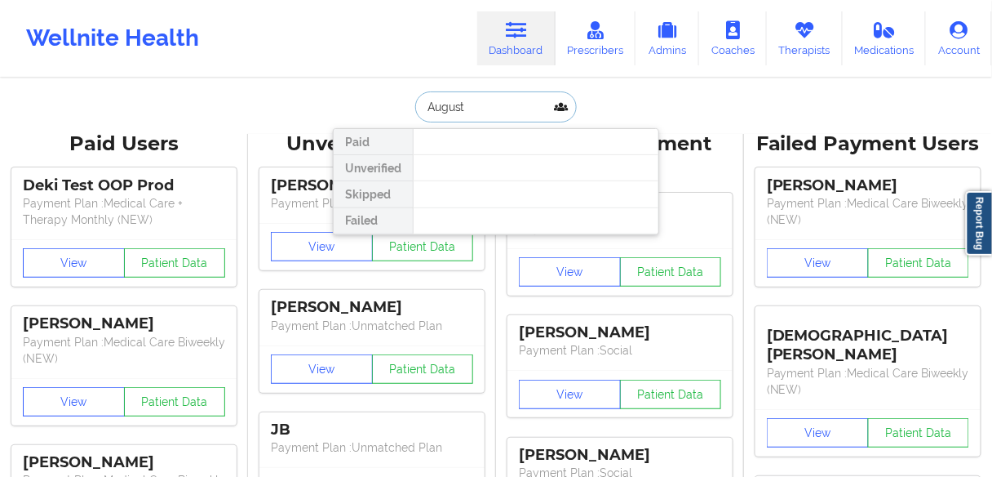
scroll to position [0, 0]
type input "[DATE]. 2006"
drag, startPoint x: 508, startPoint y: 101, endPoint x: 345, endPoint y: 99, distance: 162.4
click at [345, 99] on div "[DATE]. 2006 Paid Unverified Skipped Failed" at bounding box center [496, 106] width 326 height 31
type input "[PERSON_NAME]"
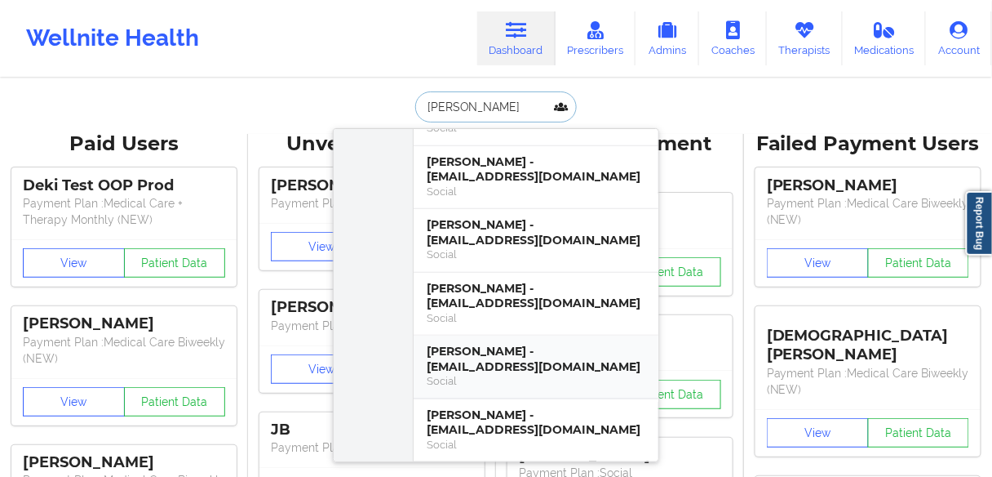
scroll to position [3649, 0]
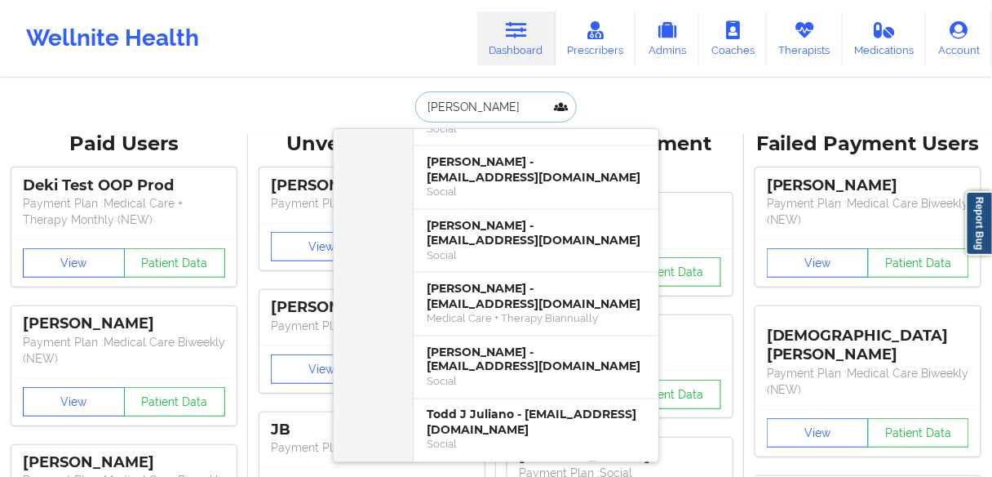
click at [473, 471] on div "[PERSON_NAME] - [EMAIL_ADDRESS][DOMAIN_NAME]" at bounding box center [536, 486] width 219 height 30
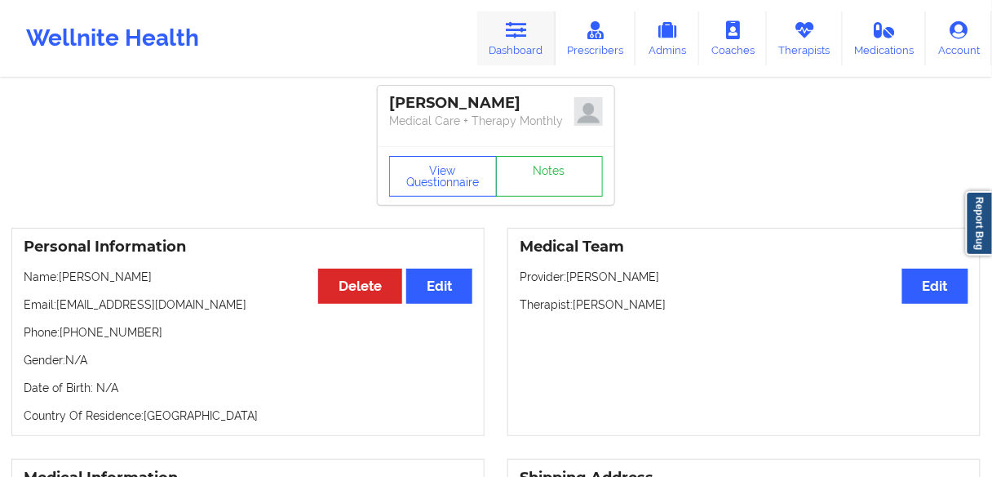
click at [523, 47] on link "Dashboard" at bounding box center [516, 38] width 78 height 54
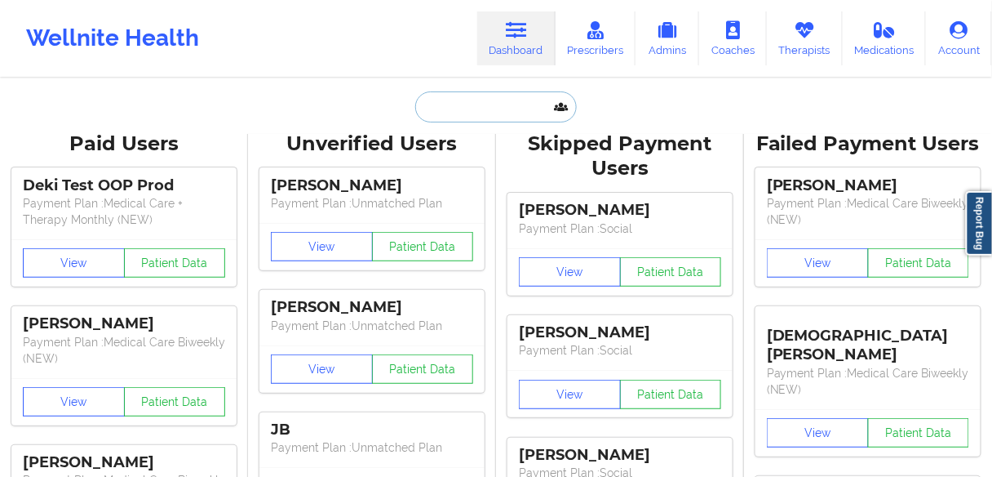
click at [514, 116] on input "text" at bounding box center [496, 106] width 162 height 31
paste input "[PERSON_NAME]"
type input "[PERSON_NAME]"
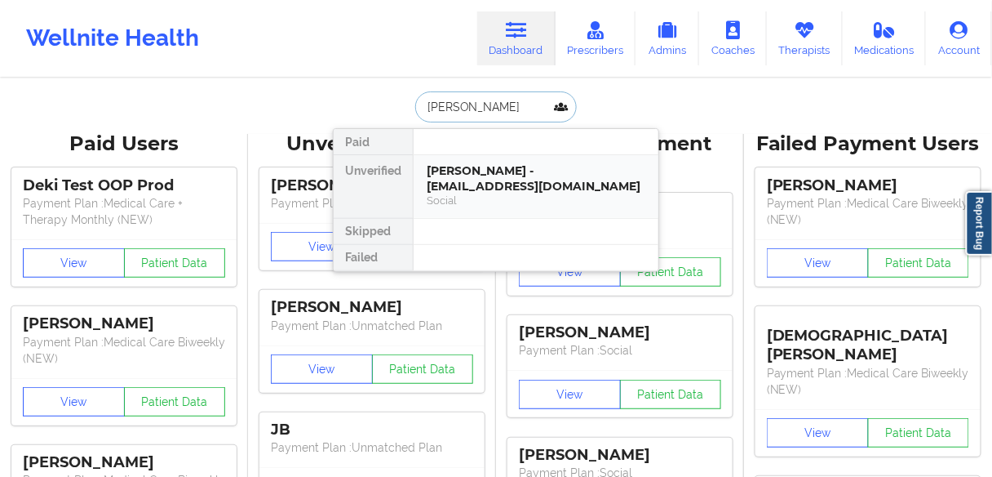
click at [459, 181] on div "[PERSON_NAME] - [EMAIL_ADDRESS][DOMAIN_NAME]" at bounding box center [536, 178] width 219 height 30
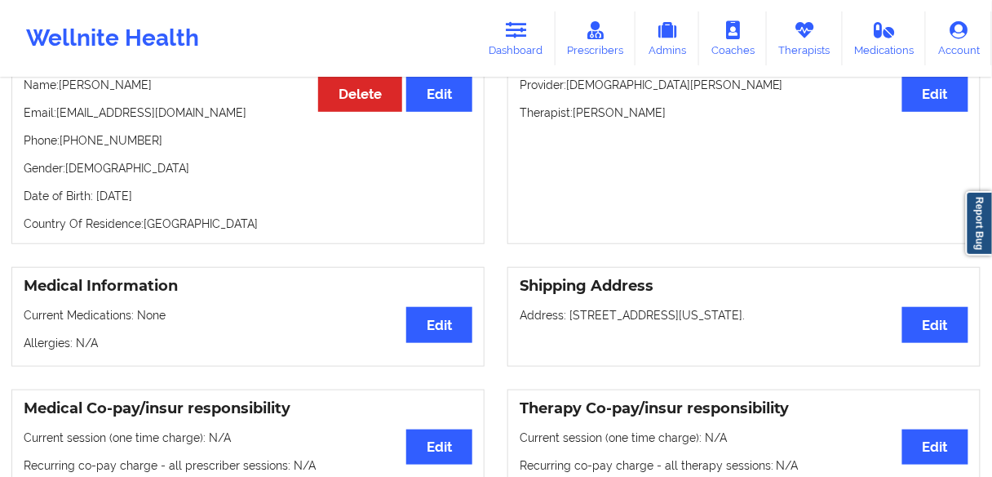
scroll to position [118, 0]
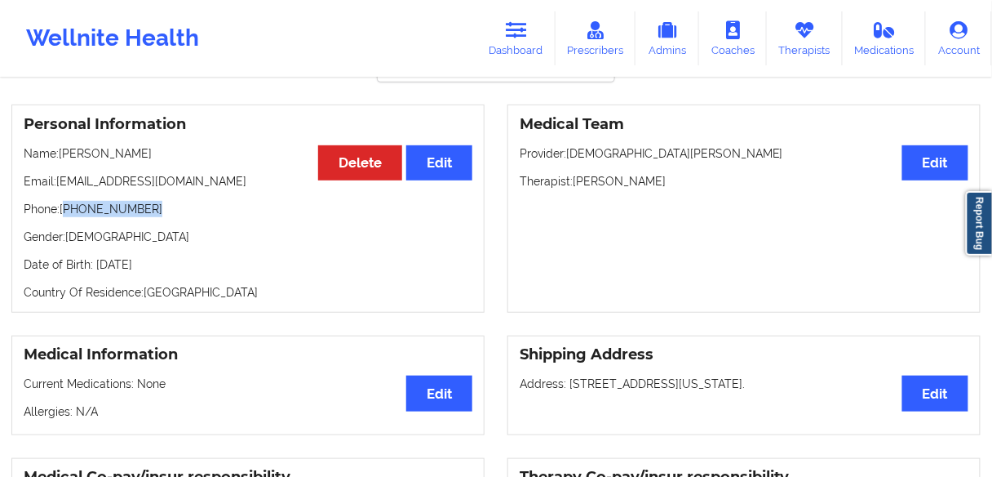
drag, startPoint x: 104, startPoint y: 212, endPoint x: 69, endPoint y: 212, distance: 35.1
click at [69, 212] on p "Phone: [PHONE_NUMBER]" at bounding box center [248, 209] width 449 height 16
